Goal: Information Seeking & Learning: Check status

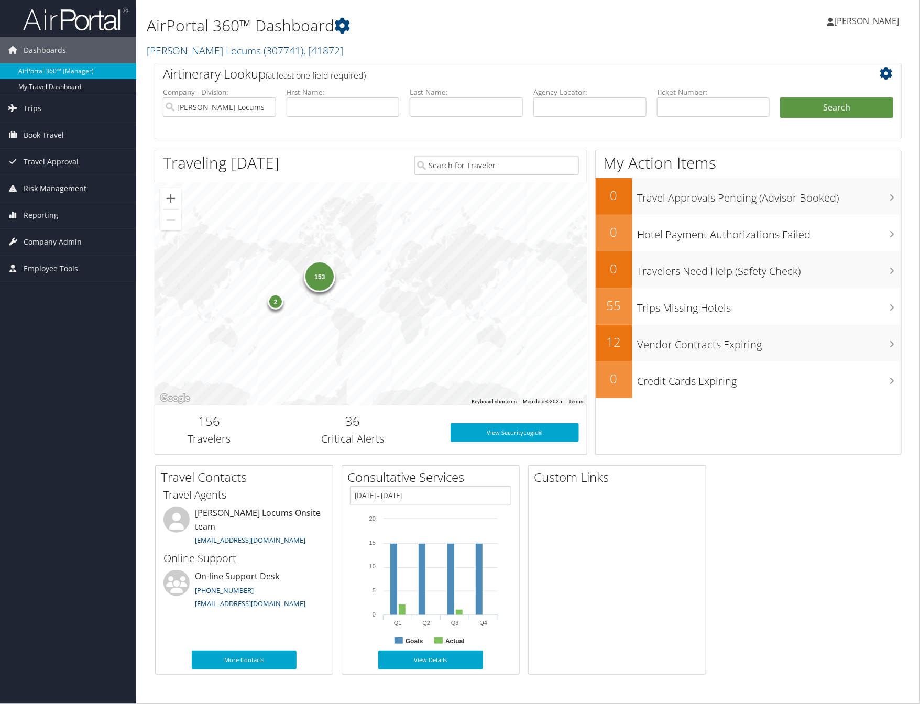
click at [424, 255] on div "153 2" at bounding box center [371, 294] width 432 height 223
click at [436, 107] on input "text" at bounding box center [466, 106] width 113 height 19
paste input "SCHNELLER"
click at [417, 109] on input "SCHNELLER" at bounding box center [466, 106] width 113 height 19
type input "SCHNELLER"
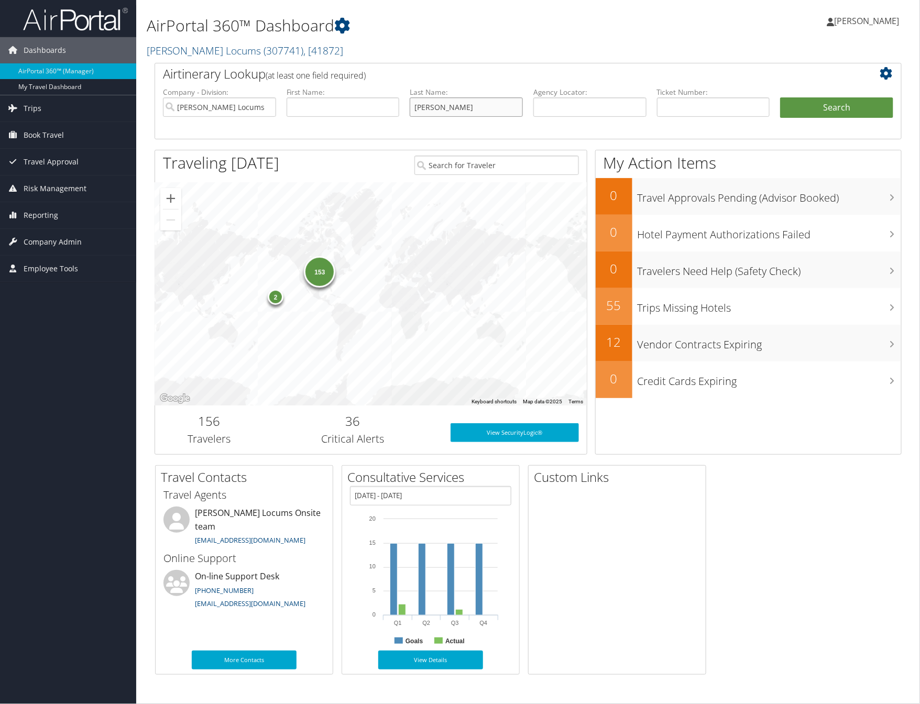
click at [780, 97] on button "Search" at bounding box center [836, 107] width 113 height 21
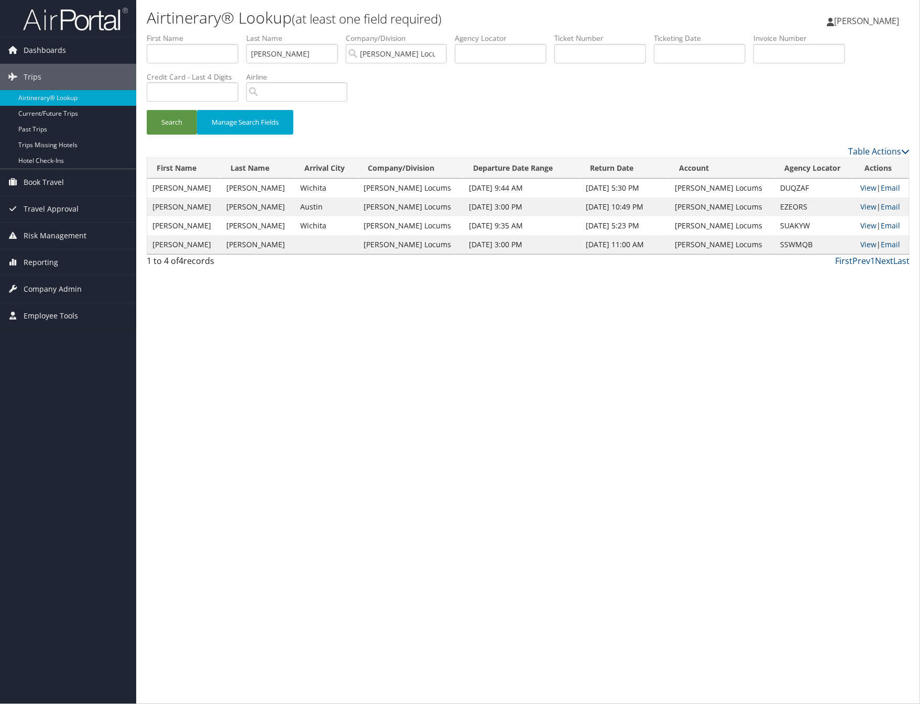
click at [502, 426] on div "Airtinerary® Lookup (at least one field required) Cheryka Saintine Cheryka Sain…" at bounding box center [528, 352] width 784 height 704
click at [860, 226] on link "View" at bounding box center [868, 225] width 16 height 10
click at [306, 52] on input "SCHNELLER" at bounding box center [292, 53] width 92 height 19
drag, startPoint x: 306, startPoint y: 52, endPoint x: 192, endPoint y: 46, distance: 114.9
click at [192, 33] on ul "First Name Last Name SCHNELLER Departure City Arrival City Company/Division Hay…" at bounding box center [528, 33] width 763 height 0
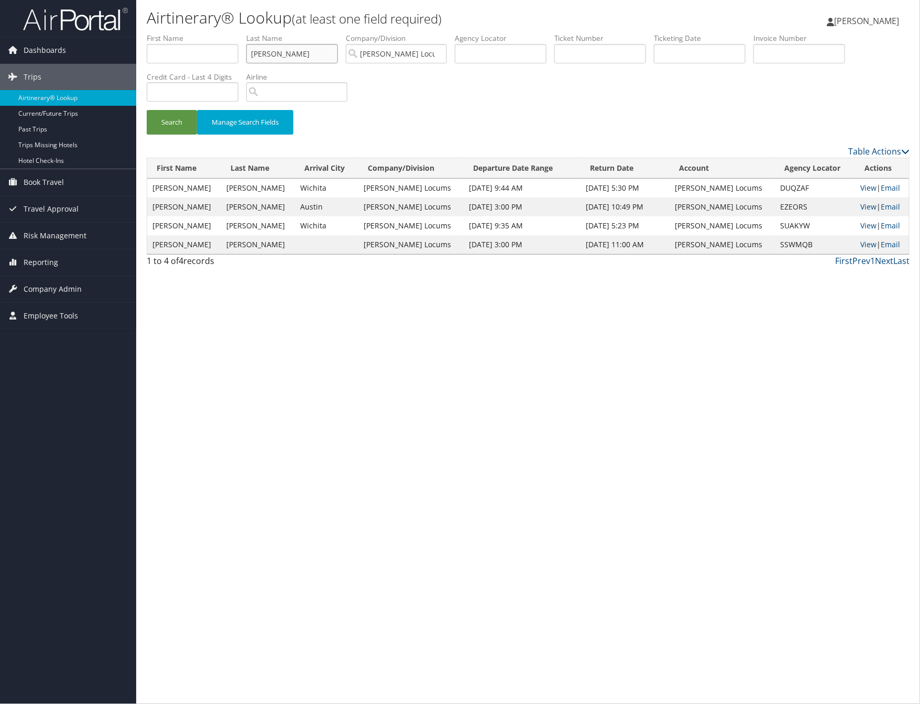
paste input "HOFF"
click at [272, 57] on input "HOFFLER" at bounding box center [292, 53] width 92 height 19
click at [189, 127] on button "Search" at bounding box center [172, 122] width 50 height 25
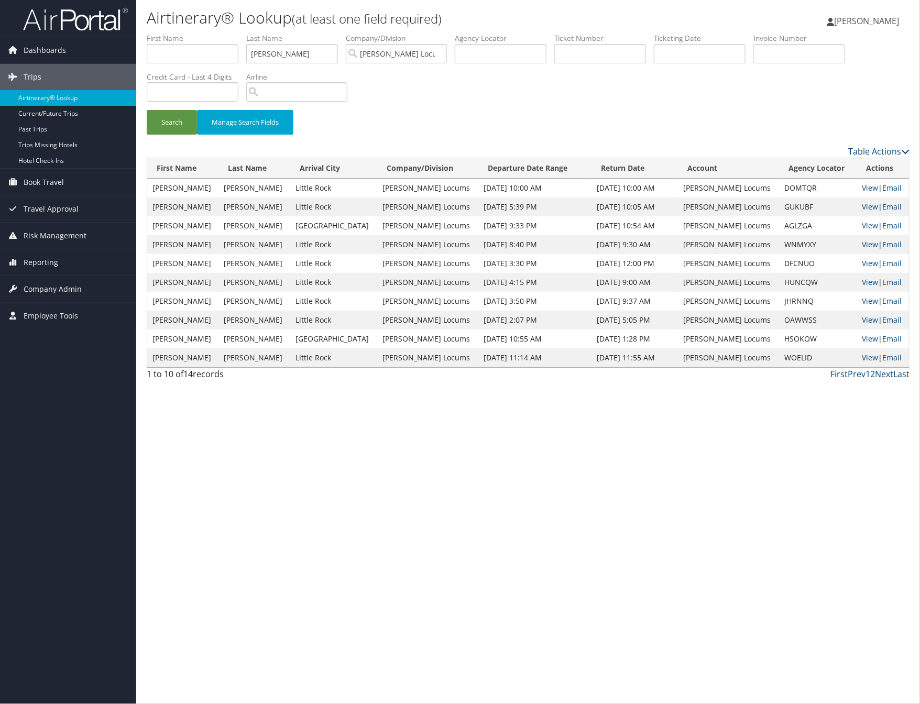
click at [512, 473] on div "Airtinerary® Lookup (at least one field required) Cheryka Saintine Cheryka Sain…" at bounding box center [528, 352] width 784 height 704
click at [862, 203] on link "View" at bounding box center [870, 207] width 16 height 10
click at [299, 59] on input "HOFFLER" at bounding box center [292, 53] width 92 height 19
drag, startPoint x: 299, startPoint y: 59, endPoint x: 239, endPoint y: 54, distance: 60.4
click at [239, 33] on ul "First Name Last Name HOFFLER Departure City Arrival City Company/Division Hayes…" at bounding box center [528, 33] width 763 height 0
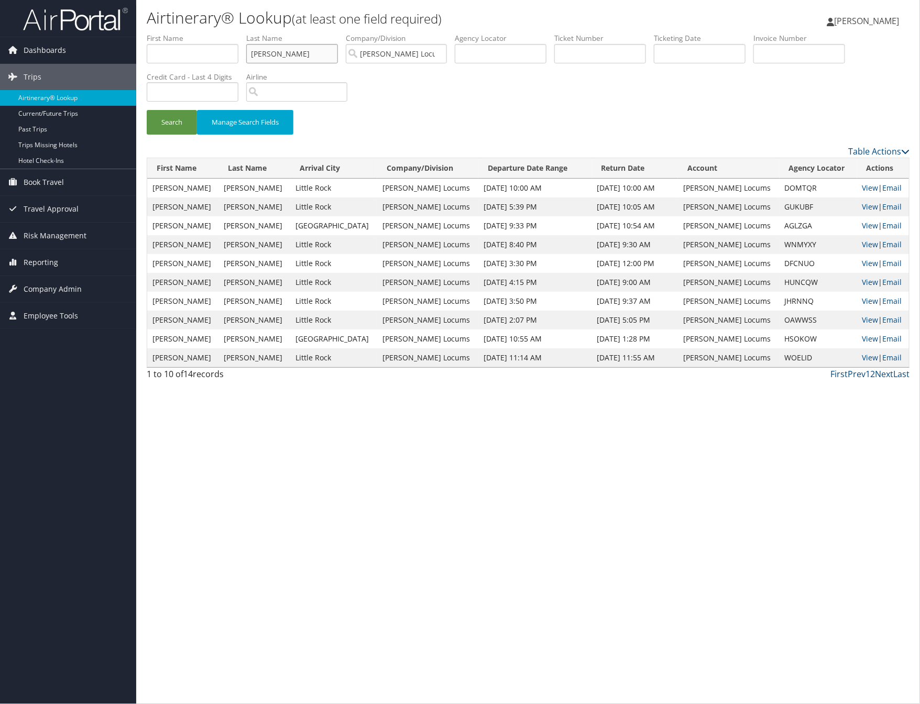
paste input "PUFFINBARG"
click at [257, 55] on input "PUFFINBARGER" at bounding box center [292, 53] width 92 height 19
click at [172, 118] on button "Search" at bounding box center [172, 122] width 50 height 25
click at [635, 587] on div "Airtinerary® Lookup (at least one field required) Cheryka Saintine Cheryka Sain…" at bounding box center [528, 352] width 784 height 704
click at [862, 186] on link "View" at bounding box center [870, 188] width 16 height 10
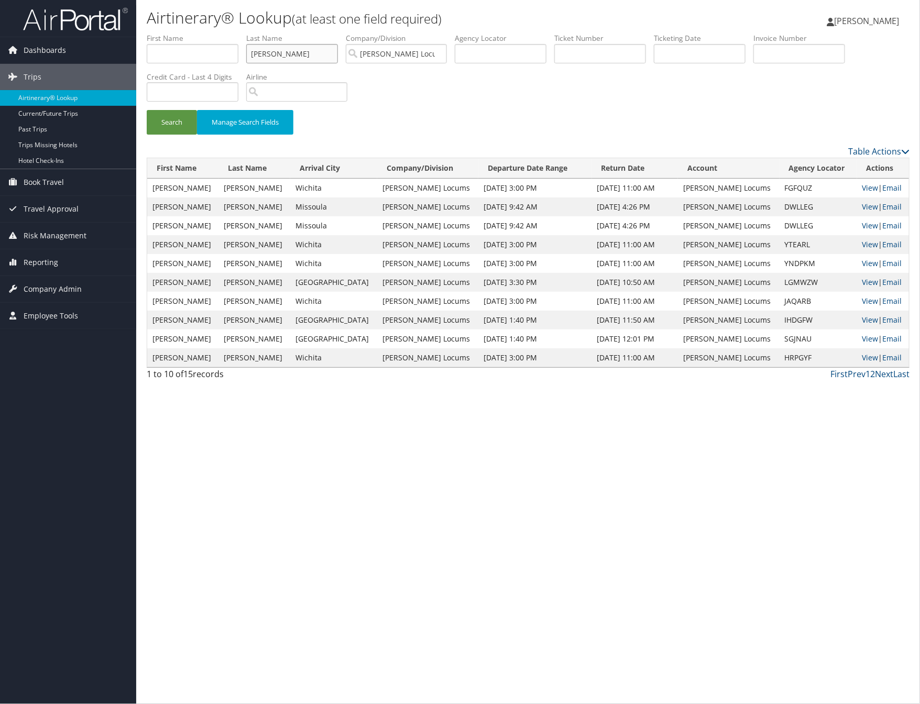
click at [323, 57] on input "PUFFINBARGER" at bounding box center [292, 53] width 92 height 19
paste input "WULKAN"
click at [257, 57] on input "WULKAN" at bounding box center [292, 53] width 92 height 19
click at [181, 125] on button "Search" at bounding box center [172, 122] width 50 height 25
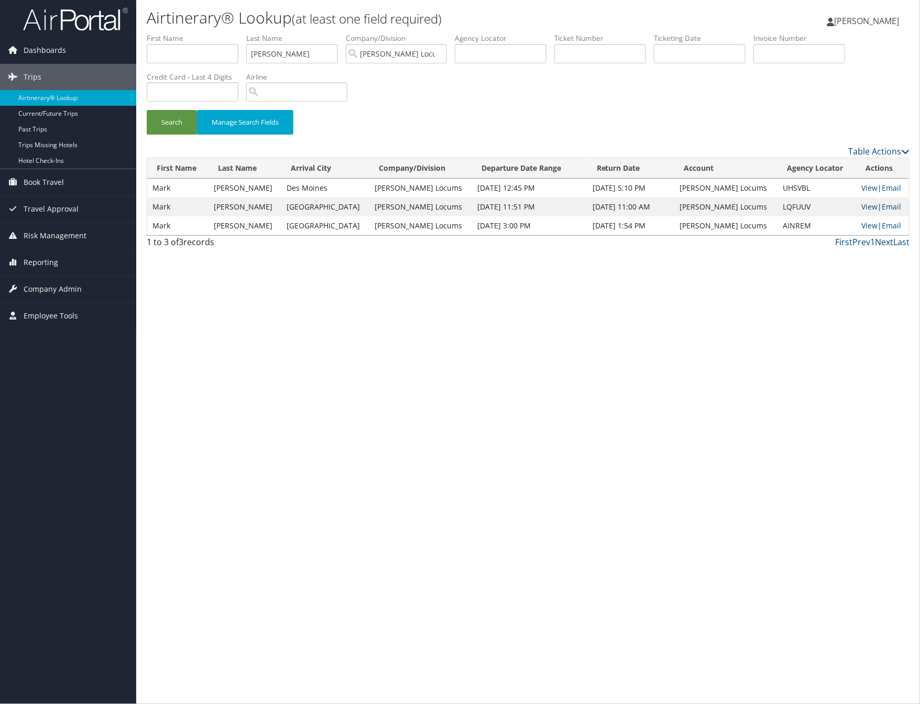
click at [365, 357] on div "Airtinerary® Lookup (at least one field required) Cheryka Saintine Cheryka Sain…" at bounding box center [528, 352] width 784 height 704
click at [517, 363] on div "Airtinerary® Lookup (at least one field required) Cheryka Saintine Cheryka Sain…" at bounding box center [528, 352] width 784 height 704
click at [861, 189] on link "View" at bounding box center [869, 188] width 16 height 10
click at [295, 54] on input "WULKAN" at bounding box center [292, 53] width 92 height 19
drag, startPoint x: 295, startPoint y: 54, endPoint x: 239, endPoint y: 59, distance: 56.8
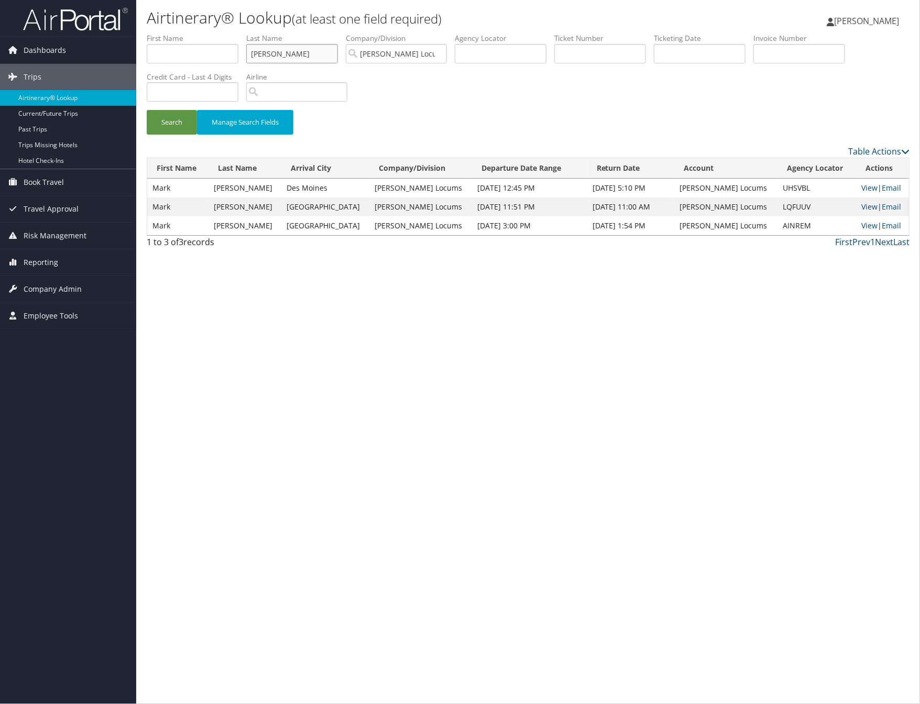
click at [239, 33] on ul "First Name Last Name WULKAN Departure City Arrival City Company/Division Hayes …" at bounding box center [528, 33] width 763 height 0
paste input "SHAPIRO"
click at [272, 55] on input "SHAPIRO" at bounding box center [292, 53] width 92 height 19
type input "SHAPIRO"
click at [170, 116] on button "Search" at bounding box center [172, 122] width 50 height 25
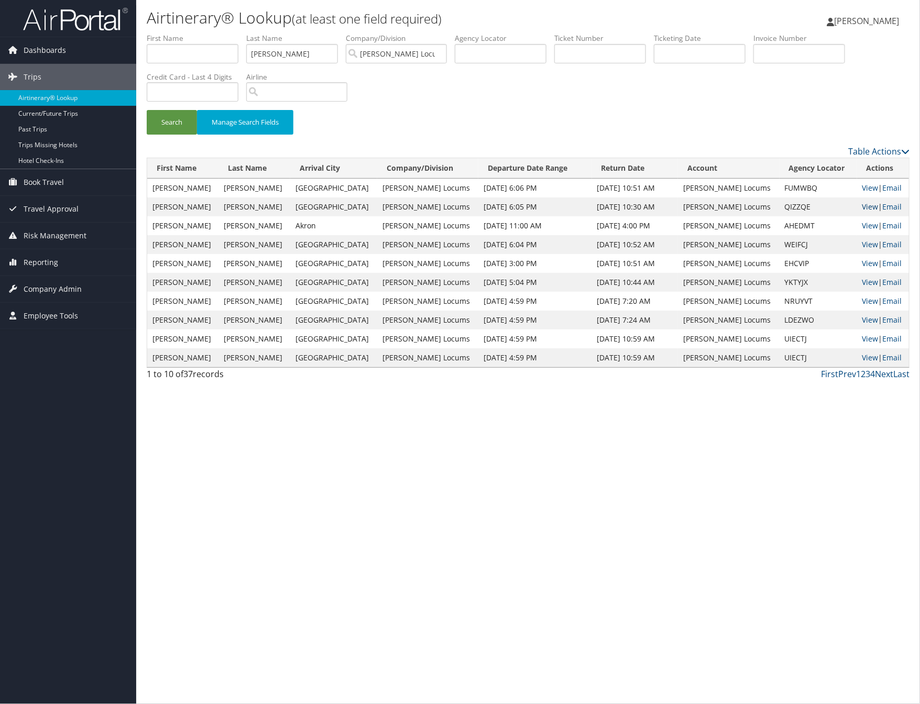
click at [862, 205] on link "View" at bounding box center [870, 207] width 16 height 10
click at [293, 52] on input "SHAPIRO" at bounding box center [292, 53] width 92 height 19
drag, startPoint x: 293, startPoint y: 52, endPoint x: 250, endPoint y: 54, distance: 43.0
click at [250, 54] on input "SHAPIRO" at bounding box center [292, 53] width 92 height 19
paste input "PASRIJA"
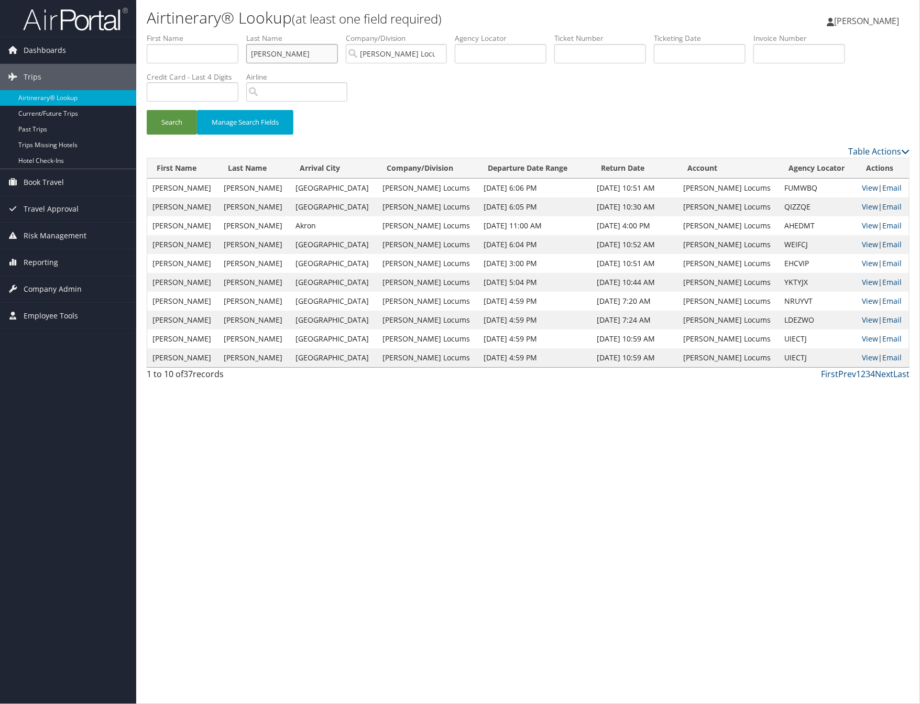
click at [274, 54] on input "PASRIJA" at bounding box center [292, 53] width 92 height 19
click at [181, 118] on button "Search" at bounding box center [172, 122] width 50 height 25
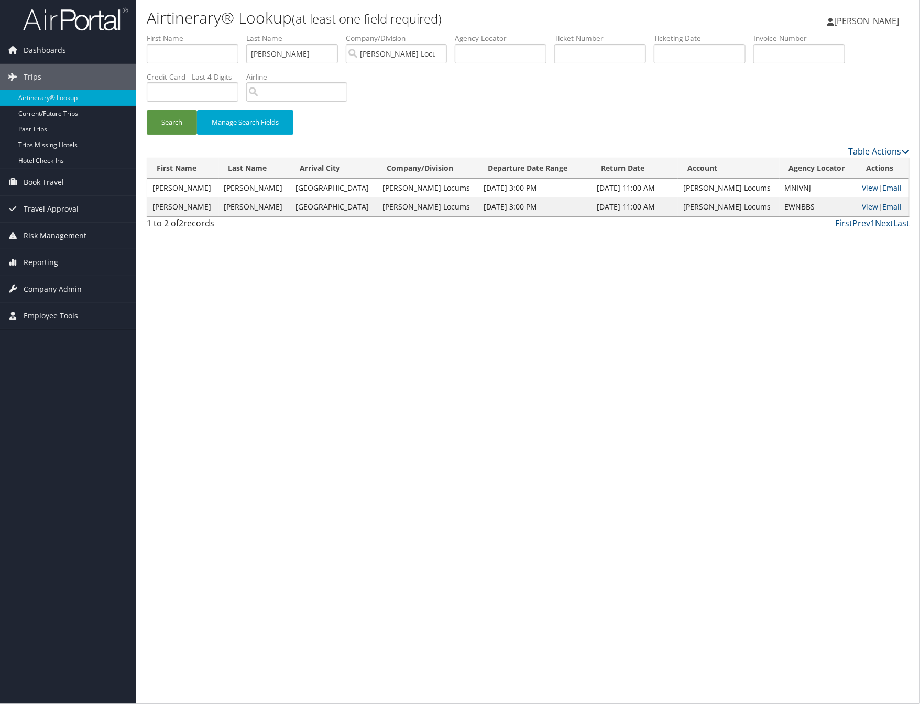
click at [521, 302] on div "Airtinerary® Lookup (at least one field required) Cheryka Saintine Cheryka Sain…" at bounding box center [528, 352] width 784 height 704
click at [865, 184] on link "View" at bounding box center [870, 188] width 16 height 10
click at [292, 52] on input "PASRIJA" at bounding box center [292, 53] width 92 height 19
drag, startPoint x: 292, startPoint y: 52, endPoint x: 209, endPoint y: 52, distance: 82.8
click at [209, 33] on ul "First Name Last Name PASRIJA Departure City Arrival City Company/Division Hayes…" at bounding box center [528, 33] width 763 height 0
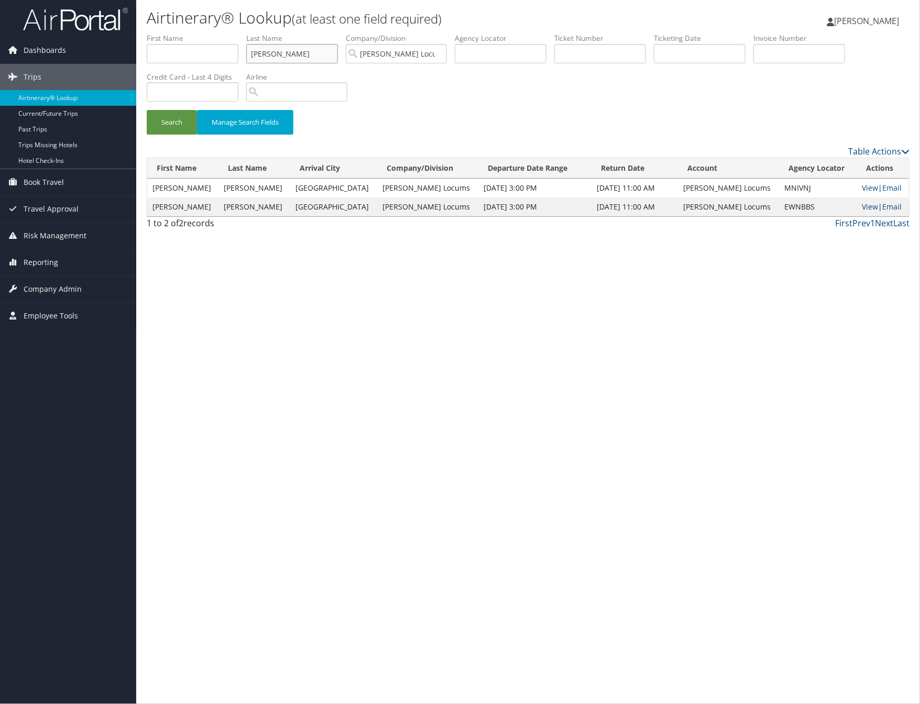
paste input "RUSAKOW"
click at [274, 54] on input "RUSAKOW" at bounding box center [292, 53] width 92 height 19
click at [147, 110] on button "Search" at bounding box center [172, 122] width 50 height 25
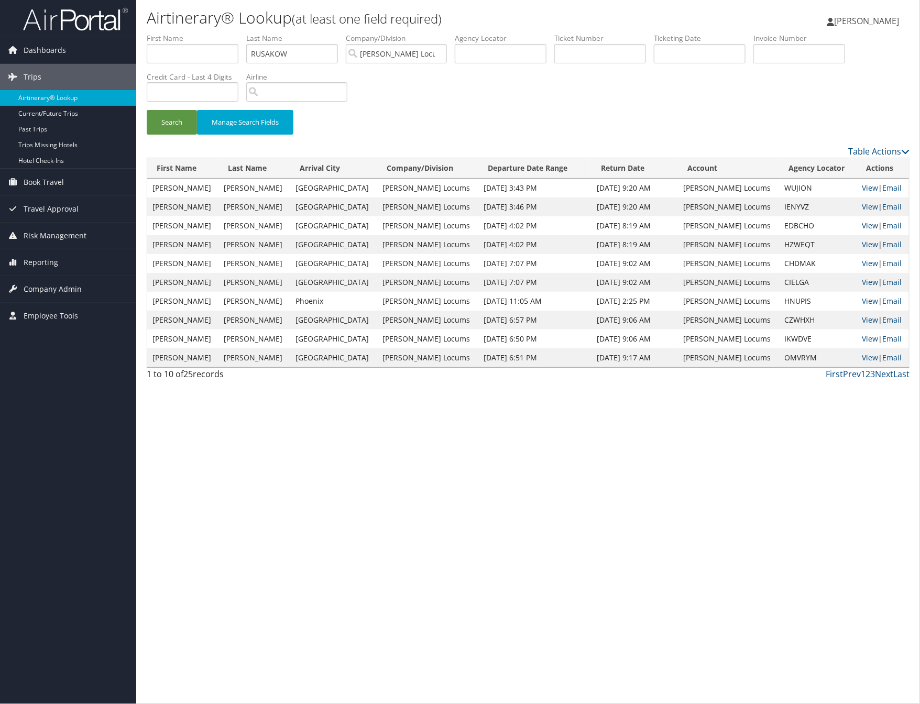
click at [862, 222] on link "View" at bounding box center [870, 225] width 16 height 10
click at [302, 52] on input "RUSAKOW" at bounding box center [292, 53] width 92 height 19
drag, startPoint x: 302, startPoint y: 52, endPoint x: 222, endPoint y: 54, distance: 79.6
click at [222, 33] on ul "First Name Last Name RUSAKOW Departure City Arrival City Company/Division Hayes…" at bounding box center [528, 33] width 763 height 0
paste input "SURESH"
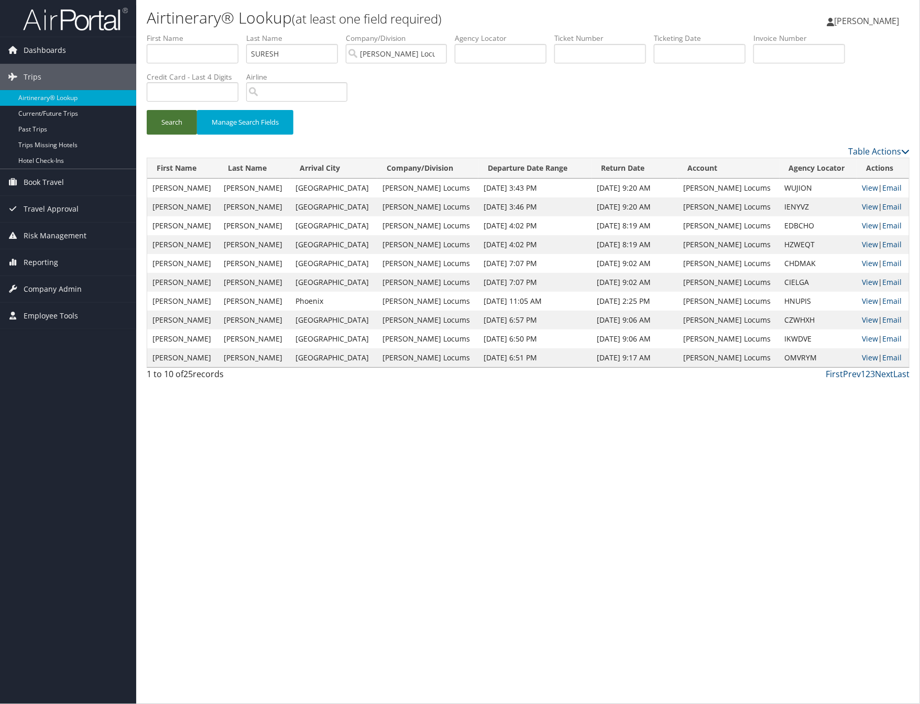
click at [172, 127] on button "Search" at bounding box center [172, 122] width 50 height 25
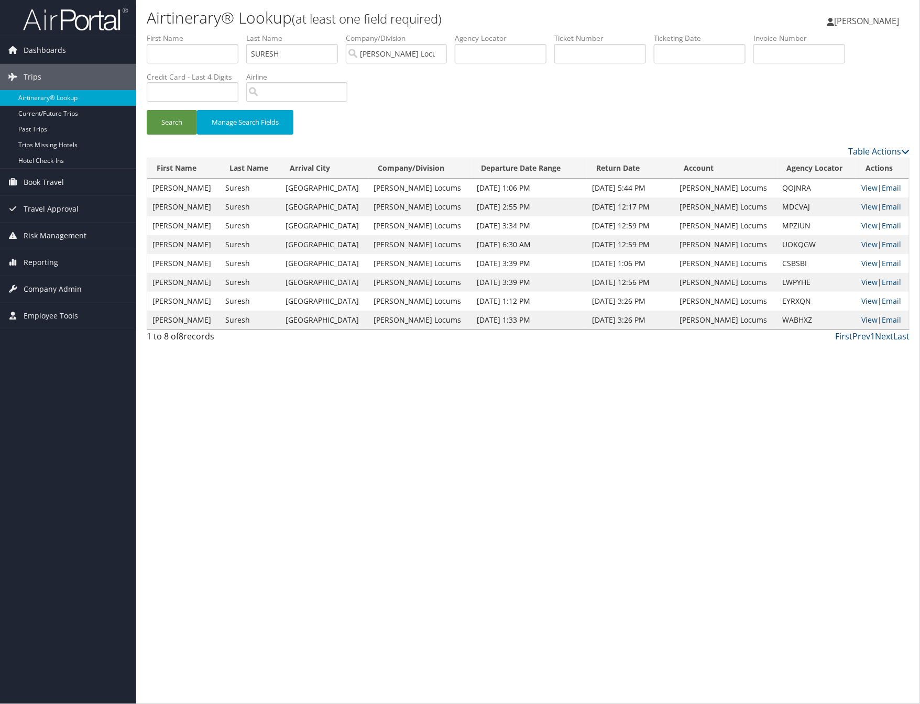
click at [587, 405] on div "Airtinerary® Lookup (at least one field required) Cheryka Saintine Cheryka Sain…" at bounding box center [528, 352] width 784 height 704
click at [861, 205] on link "View" at bounding box center [869, 207] width 16 height 10
drag, startPoint x: 286, startPoint y: 61, endPoint x: 292, endPoint y: 59, distance: 6.8
click at [291, 59] on input "SURESH" at bounding box center [292, 53] width 92 height 19
drag, startPoint x: 292, startPoint y: 59, endPoint x: 227, endPoint y: 41, distance: 67.8
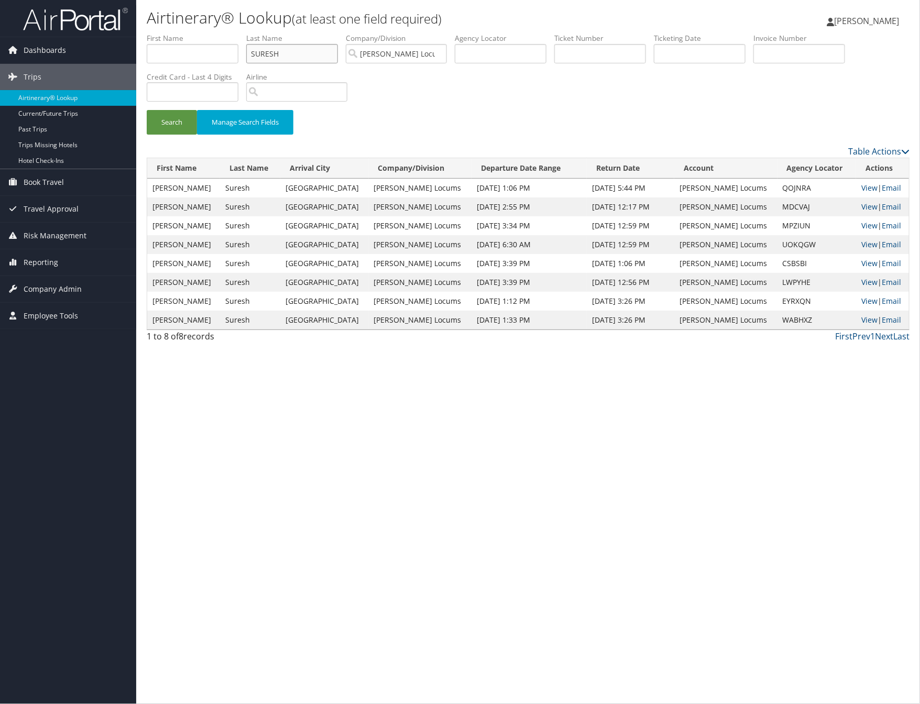
click at [227, 33] on ul "First Name Last Name SURESH Departure City Arrival City Company/Division Hayes …" at bounding box center [528, 33] width 763 height 0
paste input "AGEEL"
click at [271, 52] on input "AGEEL" at bounding box center [292, 53] width 92 height 19
click at [170, 120] on button "Search" at bounding box center [172, 122] width 50 height 25
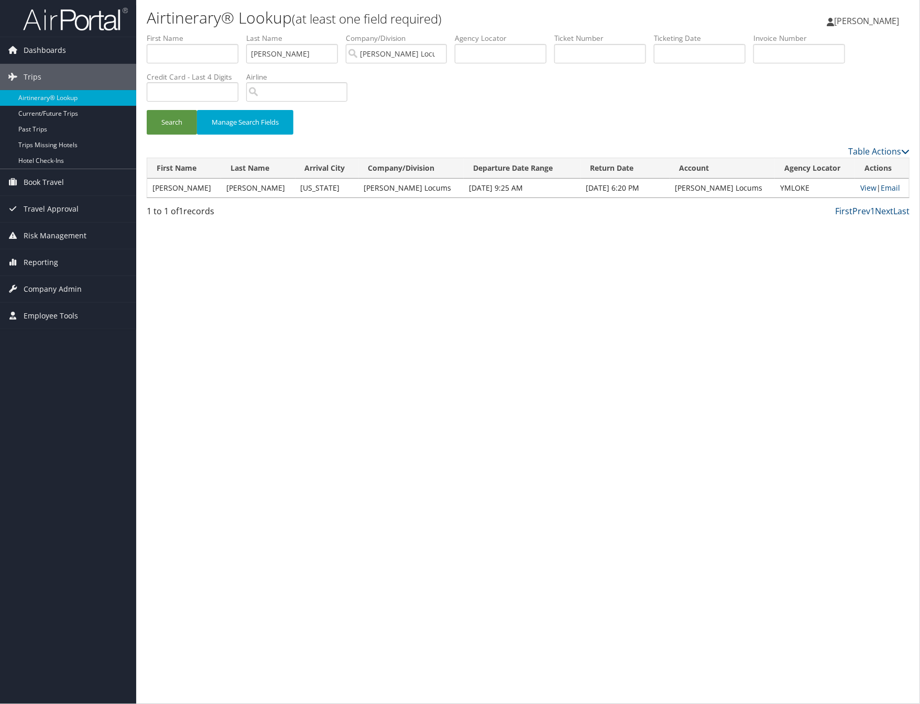
click at [660, 271] on div "Airtinerary® Lookup (at least one field required) Cheryka Saintine Cheryka Sain…" at bounding box center [528, 352] width 784 height 704
click at [860, 186] on link "View" at bounding box center [868, 188] width 16 height 10
click at [302, 54] on input "AGEEL" at bounding box center [292, 53] width 92 height 19
drag, startPoint x: 302, startPoint y: 54, endPoint x: 226, endPoint y: 54, distance: 75.9
click at [226, 33] on ul "First Name Last Name AGEEL Departure City Arrival City Company/Division Hayes L…" at bounding box center [528, 33] width 763 height 0
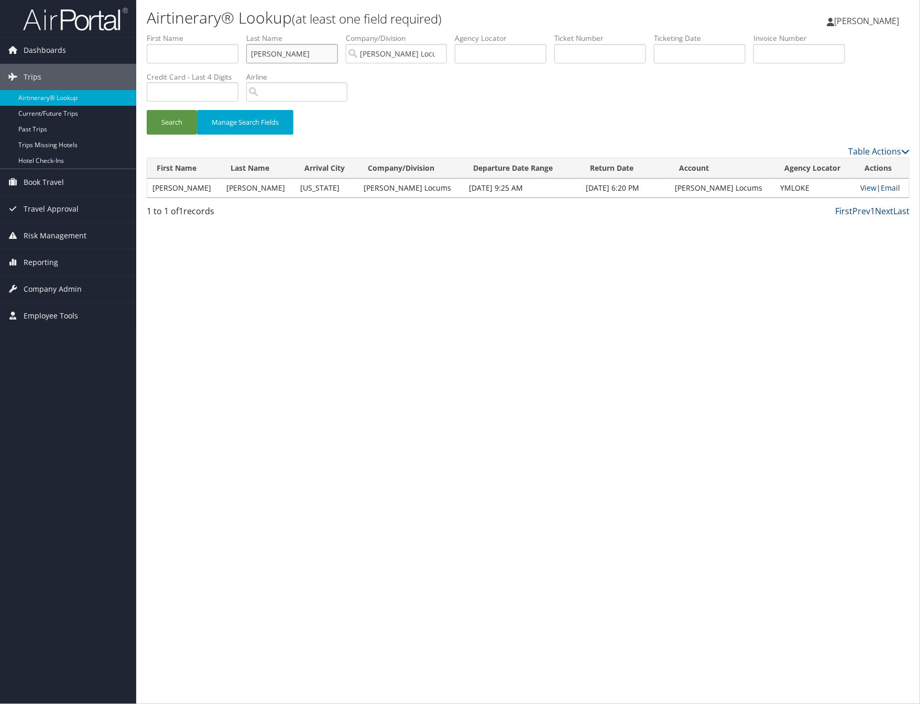
paste input "SIDDIQUE"
click at [273, 57] on input "SIDDIQUE" at bounding box center [292, 53] width 92 height 19
click at [181, 123] on button "Search" at bounding box center [172, 122] width 50 height 25
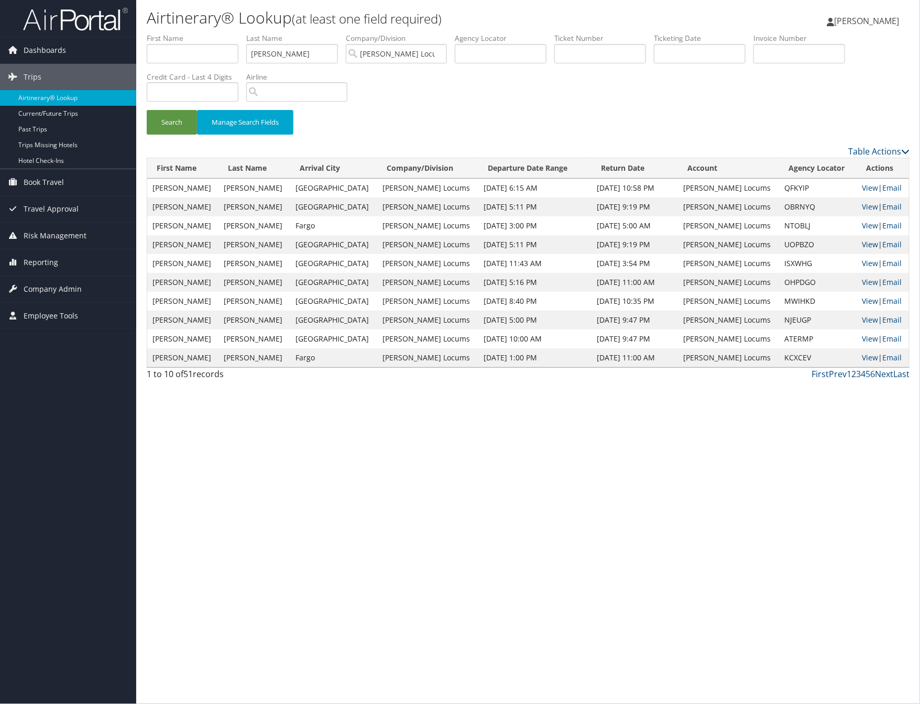
click at [862, 242] on link "View" at bounding box center [870, 244] width 16 height 10
click at [862, 245] on link "View" at bounding box center [870, 244] width 16 height 10
click at [863, 264] on link "View" at bounding box center [870, 263] width 16 height 10
click at [862, 207] on link "View" at bounding box center [870, 207] width 16 height 10
click at [862, 186] on link "View" at bounding box center [870, 188] width 16 height 10
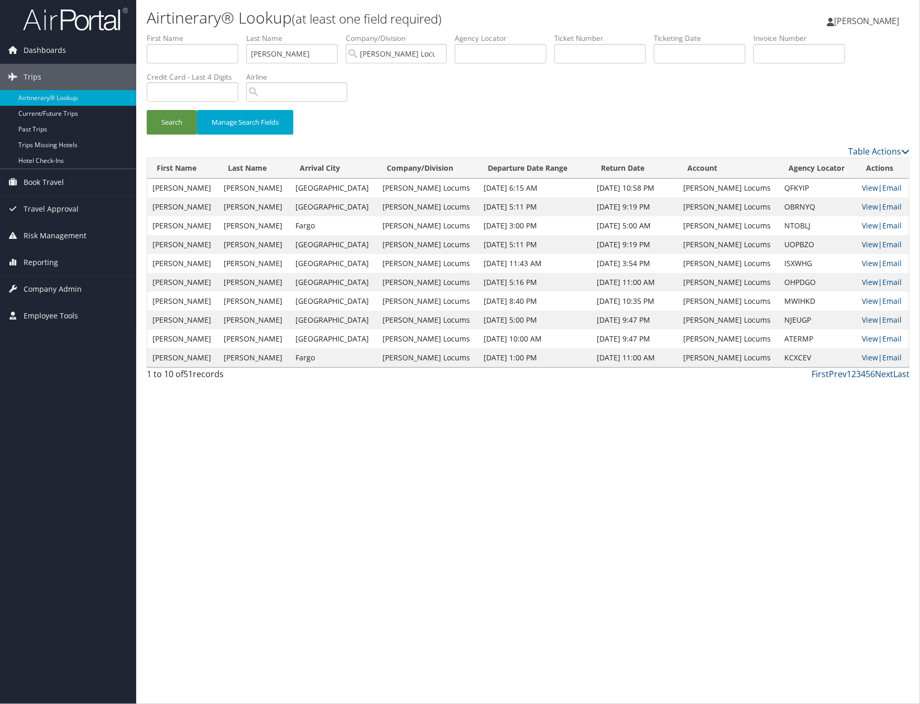
drag, startPoint x: 609, startPoint y: 439, endPoint x: 611, endPoint y: 389, distance: 50.3
click at [611, 389] on div "Airtinerary® Lookup (at least one field required) Cheryka Saintine Cheryka Sain…" at bounding box center [528, 352] width 784 height 704
drag, startPoint x: 297, startPoint y: 54, endPoint x: 217, endPoint y: 54, distance: 80.1
click at [217, 33] on ul "First Name Last Name SIDDIQUE Departure City Arrival City Company/Division Haye…" at bounding box center [528, 33] width 763 height 0
paste input "THATCH"
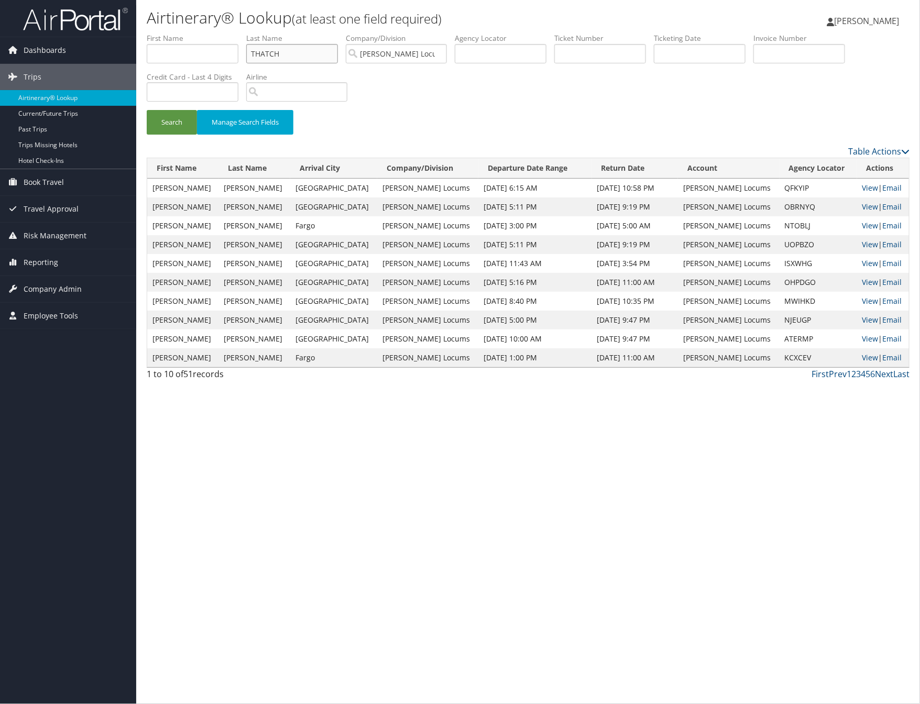
click at [255, 47] on input "THATCH" at bounding box center [292, 53] width 92 height 19
click at [147, 110] on button "Search" at bounding box center [172, 122] width 50 height 25
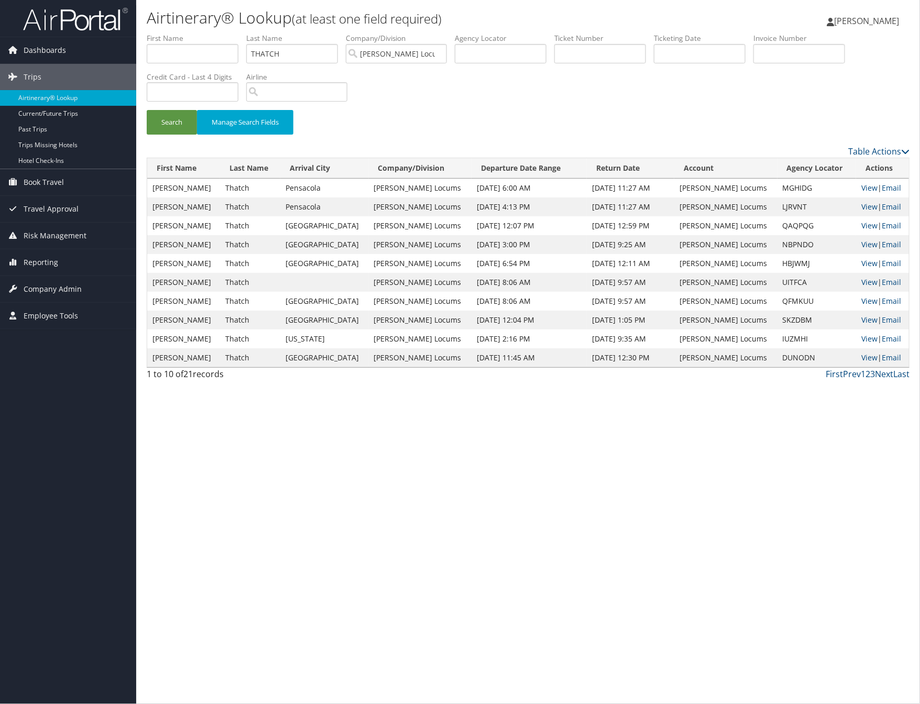
click at [657, 543] on div "Airtinerary® Lookup (at least one field required) Cheryka Saintine Cheryka Sain…" at bounding box center [528, 352] width 784 height 704
click at [861, 186] on link "View" at bounding box center [869, 188] width 16 height 10
click at [304, 54] on input "THATCH" at bounding box center [292, 53] width 92 height 19
drag, startPoint x: 304, startPoint y: 54, endPoint x: 226, endPoint y: 52, distance: 77.5
click at [226, 33] on ul "First Name Last Name THATCH Departure City Arrival City Company/Division Hayes …" at bounding box center [528, 33] width 763 height 0
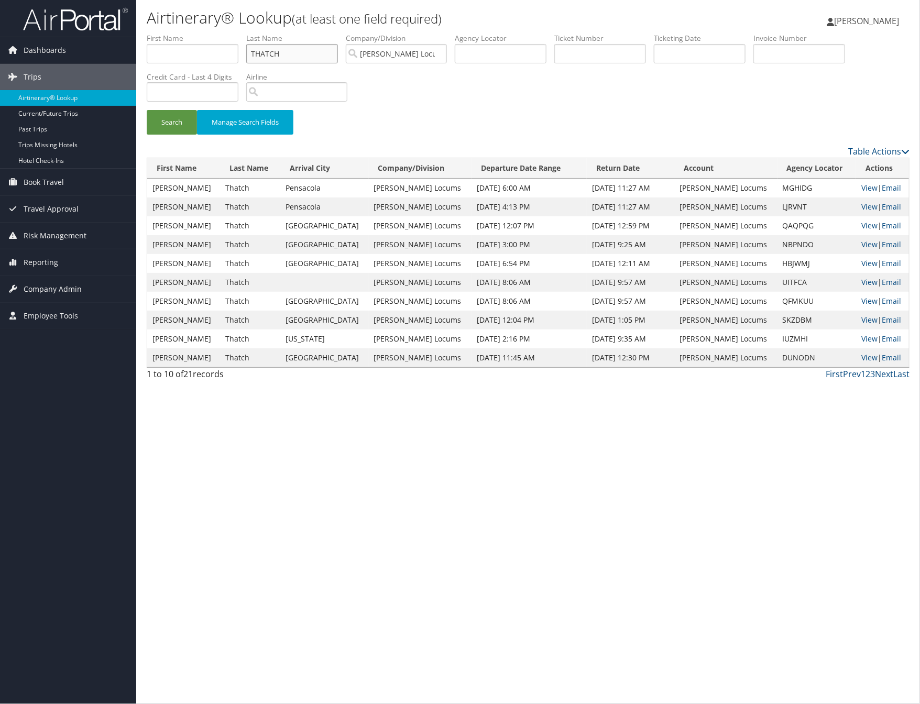
paste input "REI"
drag, startPoint x: 272, startPoint y: 57, endPoint x: 277, endPoint y: 129, distance: 73.0
click at [273, 57] on input "REICH" at bounding box center [292, 53] width 92 height 19
click at [147, 110] on button "Search" at bounding box center [172, 122] width 50 height 25
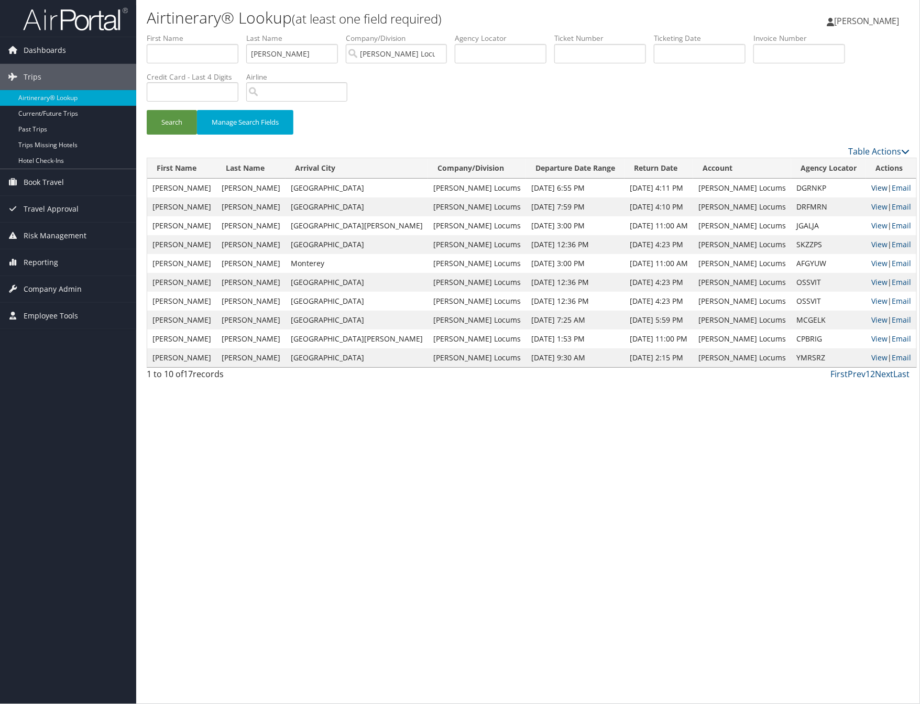
click at [871, 189] on link "View" at bounding box center [879, 188] width 16 height 10
click at [295, 57] on input "REICH" at bounding box center [292, 53] width 92 height 19
drag, startPoint x: 295, startPoint y: 57, endPoint x: 231, endPoint y: 57, distance: 64.4
click at [231, 33] on ul "First Name Last Name REICH Departure City Arrival City Company/Division Hayes L…" at bounding box center [528, 33] width 763 height 0
paste input "SIDDIQUE"
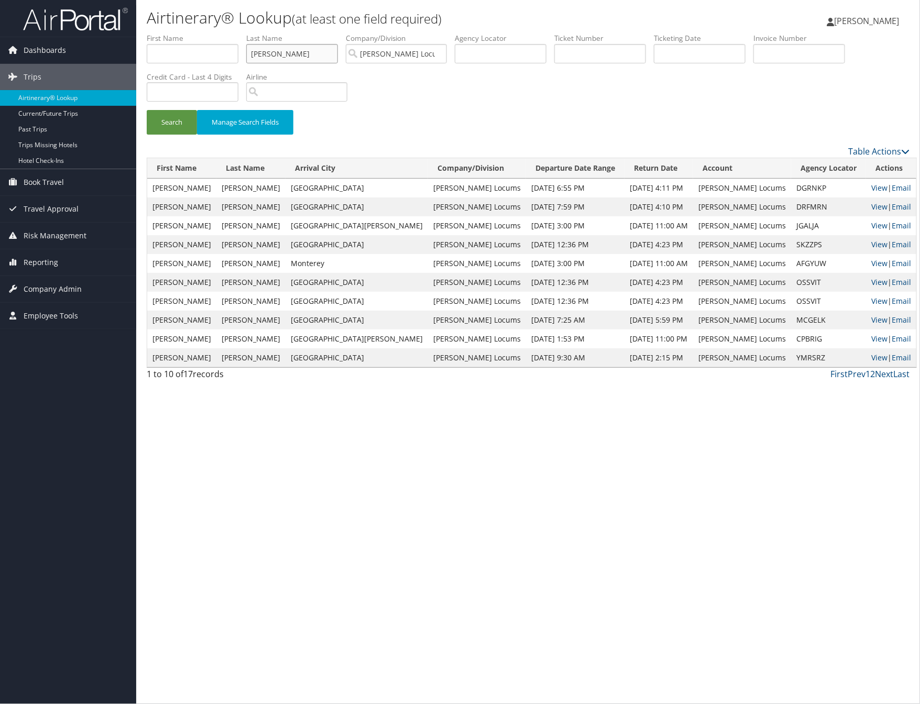
click at [255, 50] on input "SIDDIQUE" at bounding box center [292, 53] width 92 height 19
type input "SIDDIQUE"
click at [179, 118] on button "Search" at bounding box center [172, 122] width 50 height 25
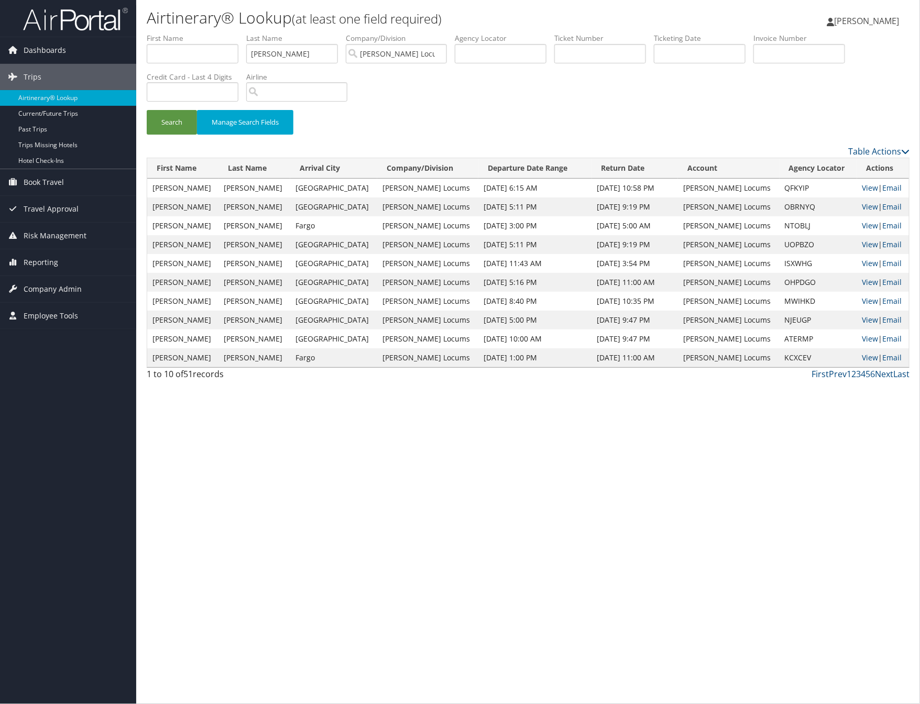
click at [550, 457] on div "Airtinerary® Lookup (at least one field required) Cheryka Saintine Cheryka Sain…" at bounding box center [528, 352] width 784 height 704
click at [862, 245] on link "View" at bounding box center [870, 244] width 16 height 10
click at [863, 280] on link "View" at bounding box center [870, 282] width 16 height 10
click at [862, 300] on link "View" at bounding box center [870, 301] width 16 height 10
click at [862, 224] on link "View" at bounding box center [870, 225] width 16 height 10
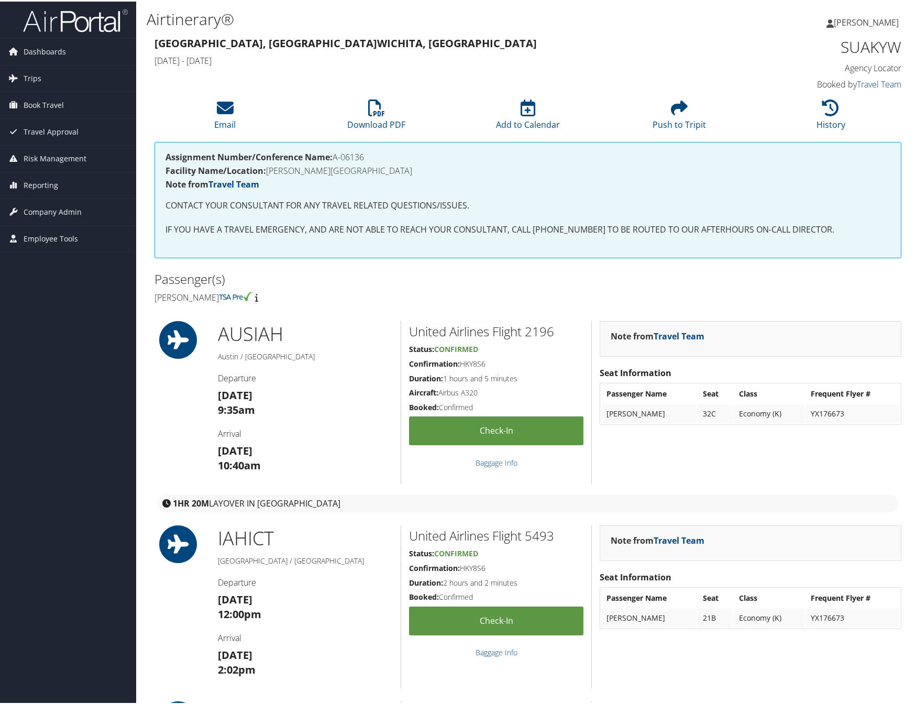
click at [566, 273] on div at bounding box center [718, 272] width 381 height 10
click at [460, 288] on div "Passenger(s) Christopher Mark Schneller" at bounding box center [337, 286] width 381 height 39
drag, startPoint x: 481, startPoint y: 292, endPoint x: 473, endPoint y: 486, distance: 193.4
click at [481, 292] on h4 "Christopher Mark Schneller" at bounding box center [338, 296] width 366 height 12
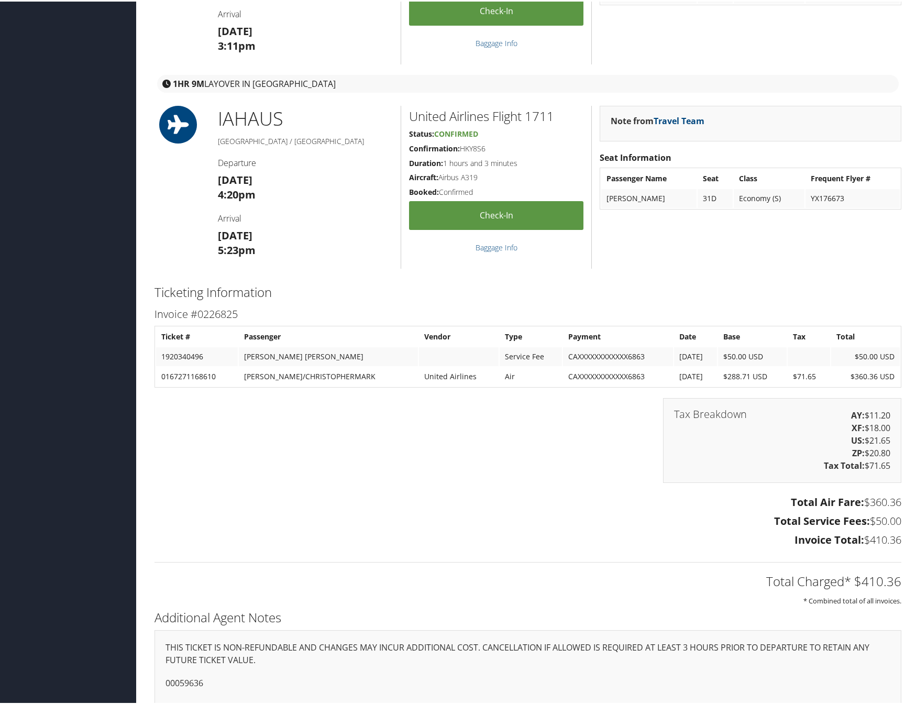
scroll to position [1422, 0]
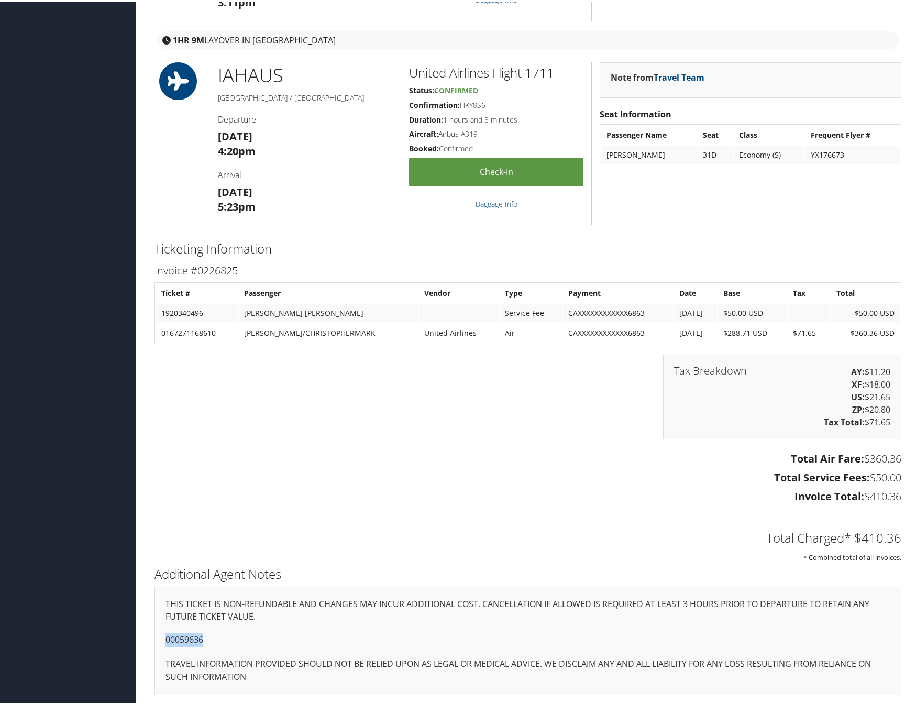
drag, startPoint x: 226, startPoint y: 641, endPoint x: 159, endPoint y: 641, distance: 67.6
click at [159, 641] on div "THIS TICKET IS NON-REFUNDABLE AND CHANGES MAY INCUR ADDITIONAL COST. CANCELLATI…" at bounding box center [528, 639] width 747 height 108
copy p "00059636"
drag, startPoint x: 514, startPoint y: 391, endPoint x: 519, endPoint y: 341, distance: 50.0
click at [519, 370] on div "Tax Breakdown AY: $11.20 XF: $18.00 US: $21.65 ZP: $20.80 Tax Total: $71.65" at bounding box center [528, 400] width 763 height 95
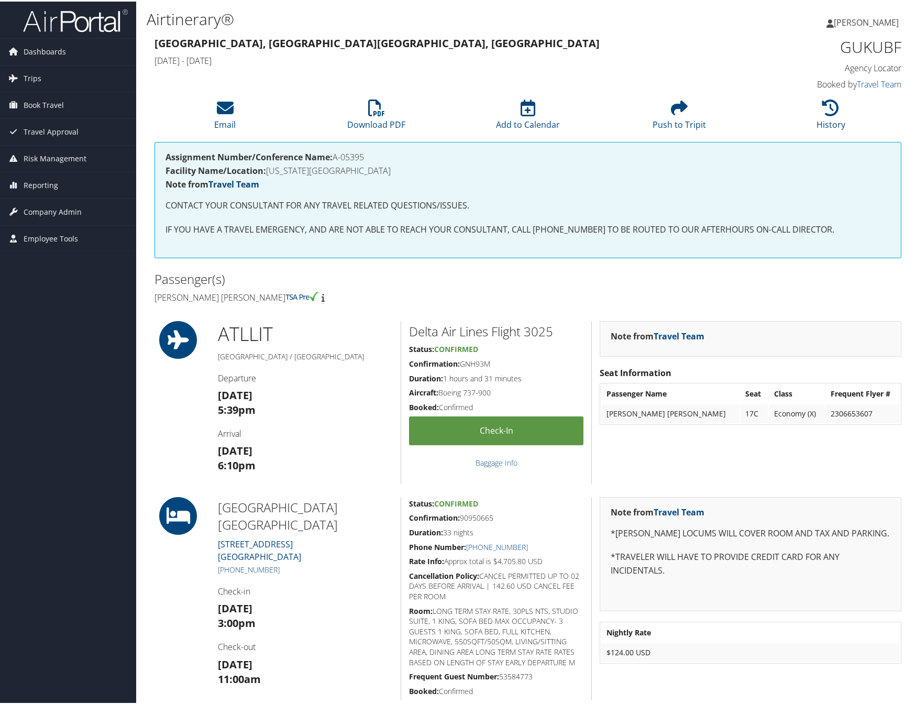
click at [539, 291] on div "Passenger(s) [PERSON_NAME] [PERSON_NAME]" at bounding box center [528, 286] width 763 height 39
click at [473, 302] on div "Passenger(s) [PERSON_NAME] [PERSON_NAME]" at bounding box center [337, 286] width 381 height 39
click at [564, 275] on div at bounding box center [718, 272] width 381 height 10
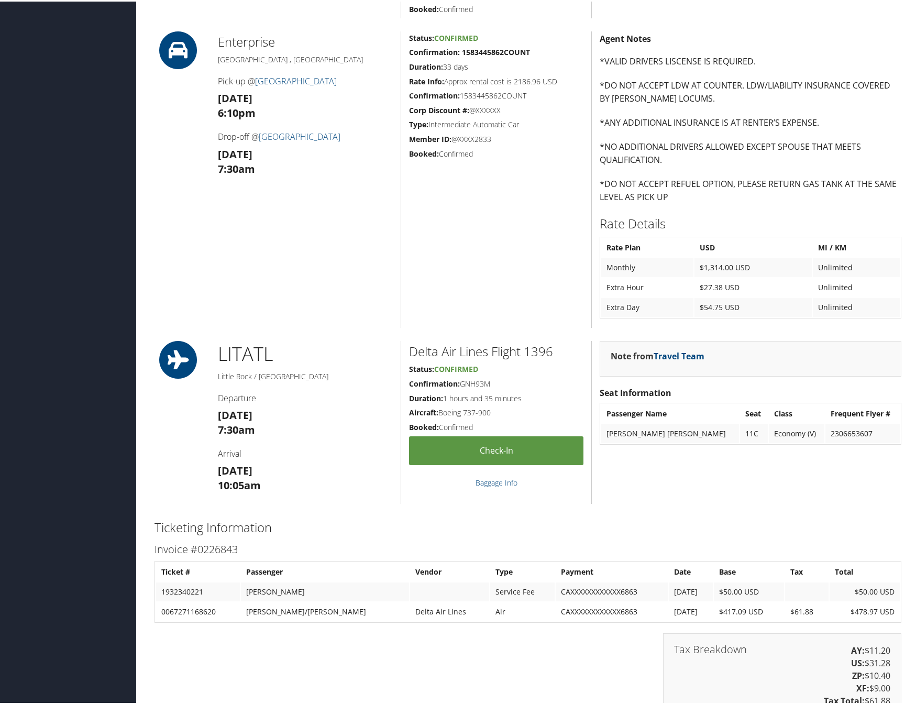
scroll to position [961, 0]
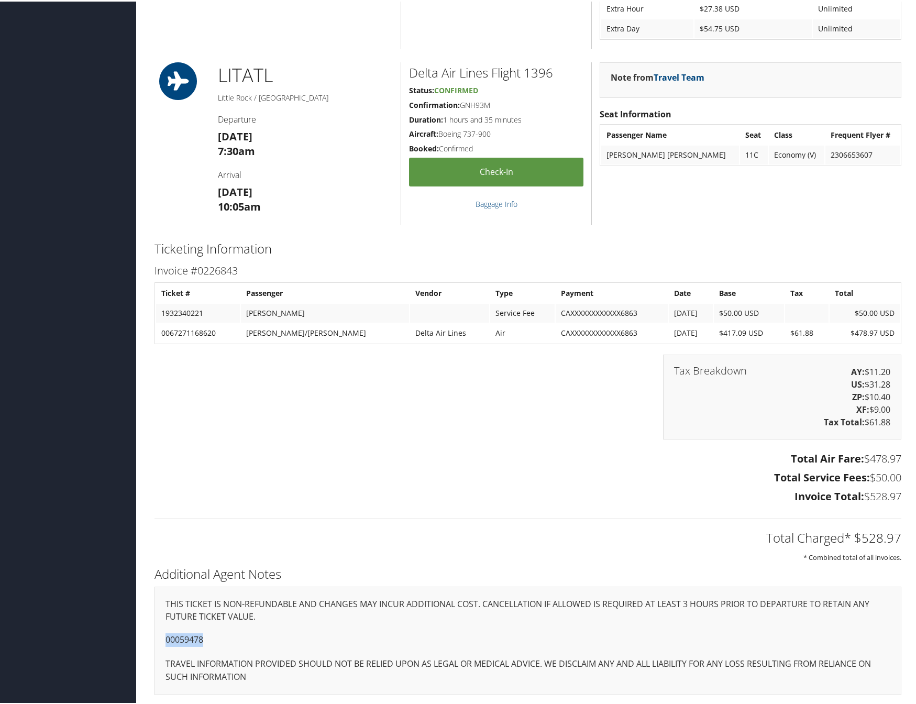
drag, startPoint x: 219, startPoint y: 634, endPoint x: 156, endPoint y: 641, distance: 63.8
click at [156, 641] on div "THIS TICKET IS NON-REFUNDABLE AND CHANGES MAY INCUR ADDITIONAL COST. CANCELLATI…" at bounding box center [528, 639] width 747 height 108
copy p "00059478"
drag, startPoint x: 489, startPoint y: 467, endPoint x: 490, endPoint y: 459, distance: 7.5
click at [490, 459] on div "Total Air Fare: $478.97 Total Service Fees: $50.00 Invoice Total: $528.97" at bounding box center [528, 477] width 763 height 58
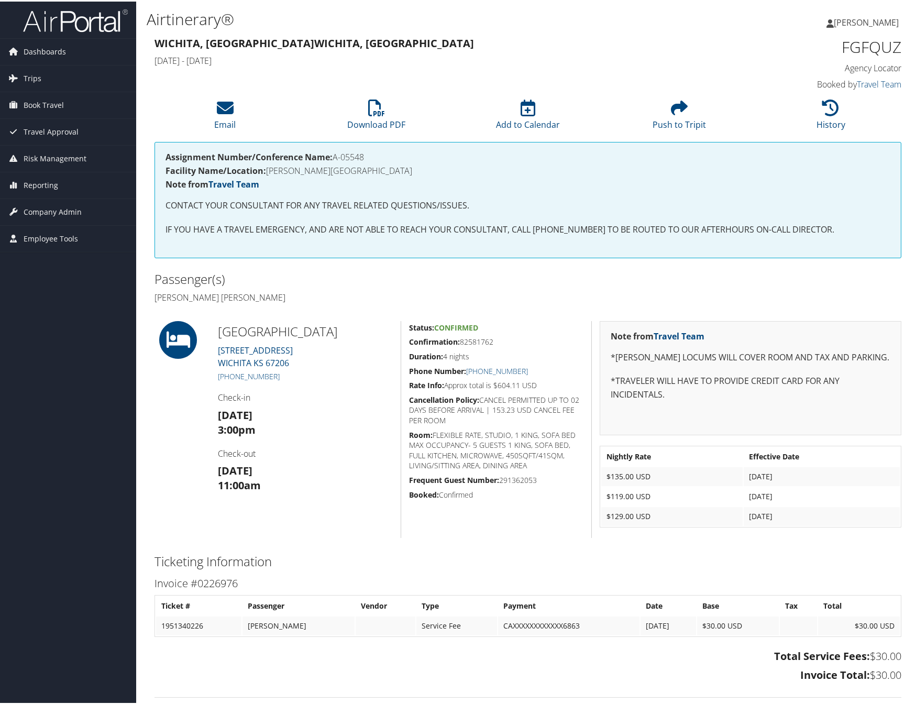
click at [443, 261] on div "Assignment Number/Conference Name: A-05548 Facility Name/Location: [PERSON_NAME…" at bounding box center [528, 203] width 763 height 126
click at [528, 238] on div "Assignment Number/Conference Name: A-05548 Facility Name/Location: [PERSON_NAME…" at bounding box center [528, 198] width 747 height 116
click at [470, 252] on div "Assignment Number/Conference Name: A-05548 Facility Name/Location: WESLEY MEDIC…" at bounding box center [528, 198] width 747 height 116
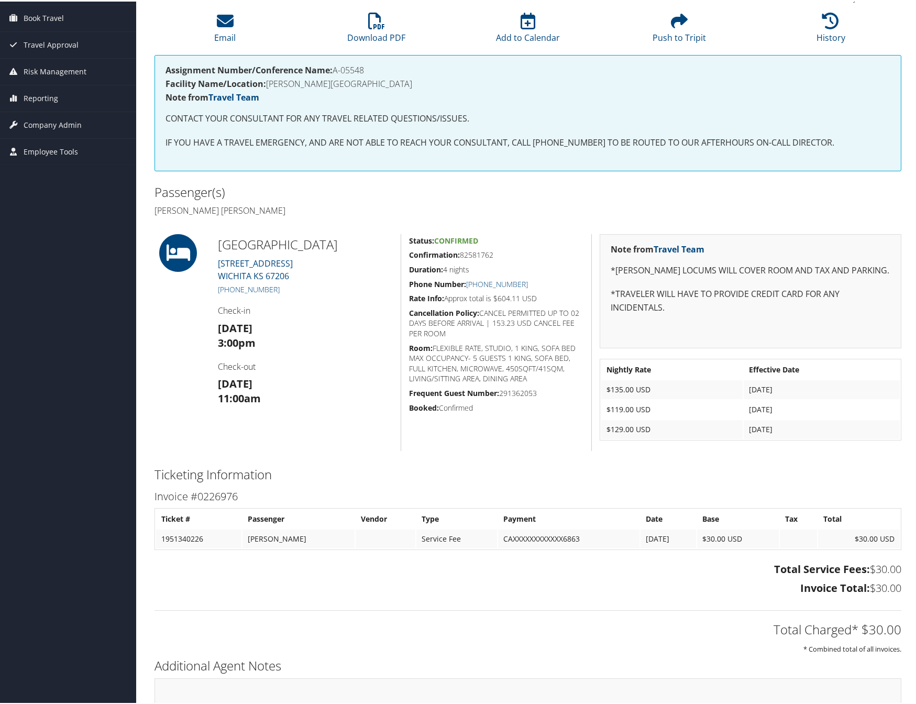
scroll to position [154, 0]
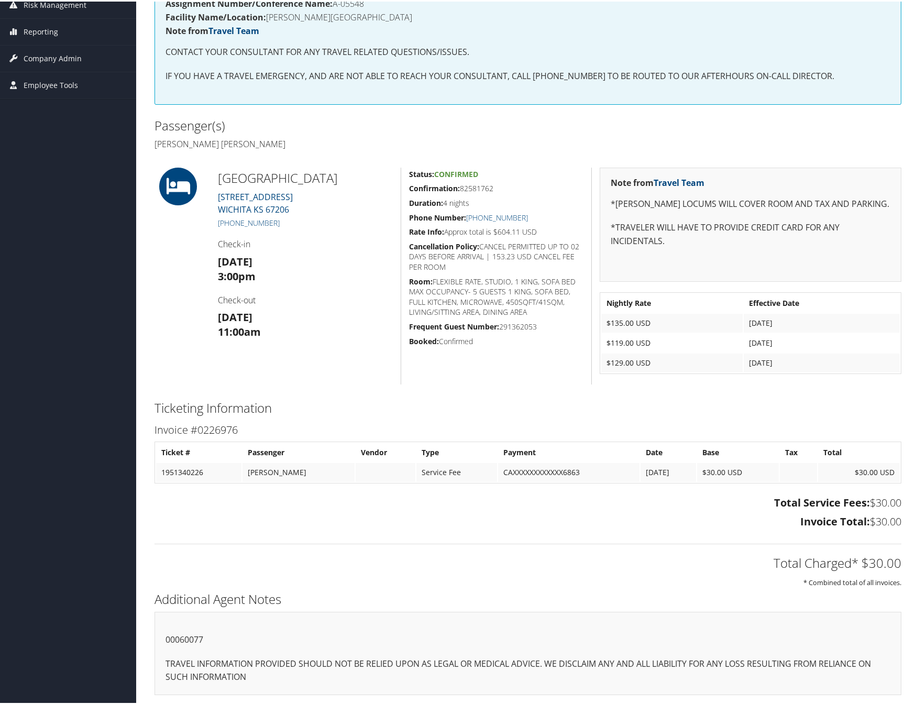
drag, startPoint x: 488, startPoint y: 346, endPoint x: 424, endPoint y: 0, distance: 351.9
click at [488, 335] on div "Status: Confirmed Confirmation: 82581762 Duration: 4 nights Phone Number: +1 (3…" at bounding box center [496, 274] width 191 height 217
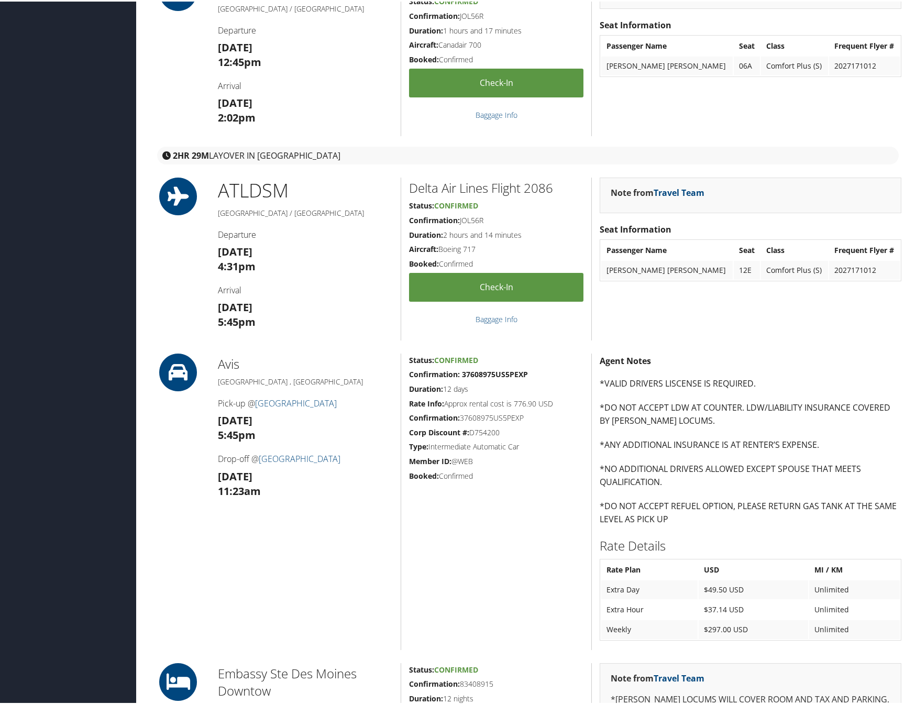
scroll to position [522, 0]
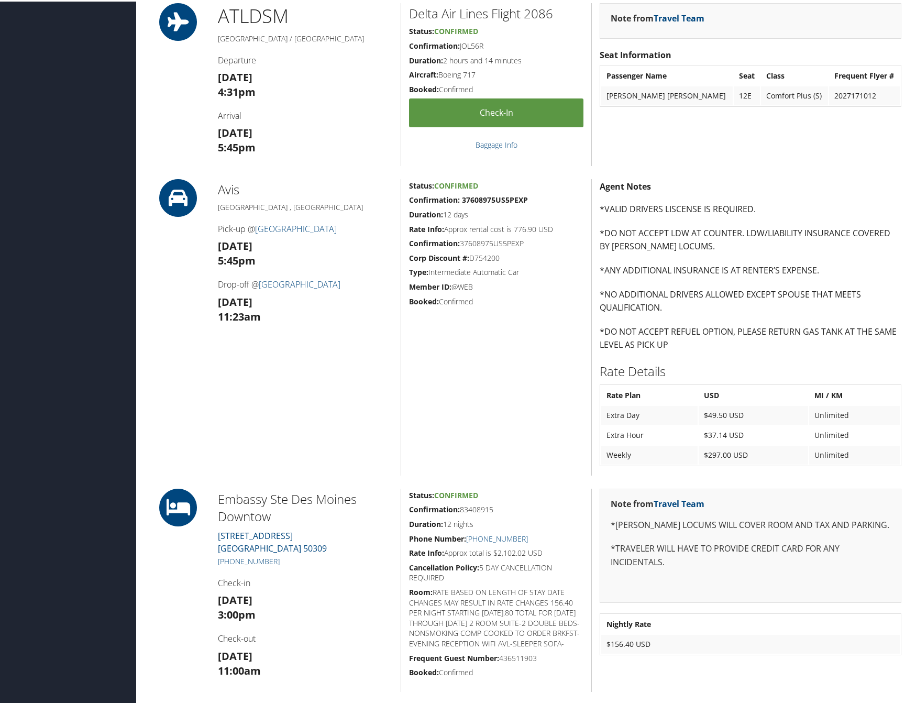
click at [555, 382] on div "Status: Confirmed Confirmation: 37608975US5PEXP Duration: 12 days Rate Info: Ap…" at bounding box center [496, 326] width 191 height 296
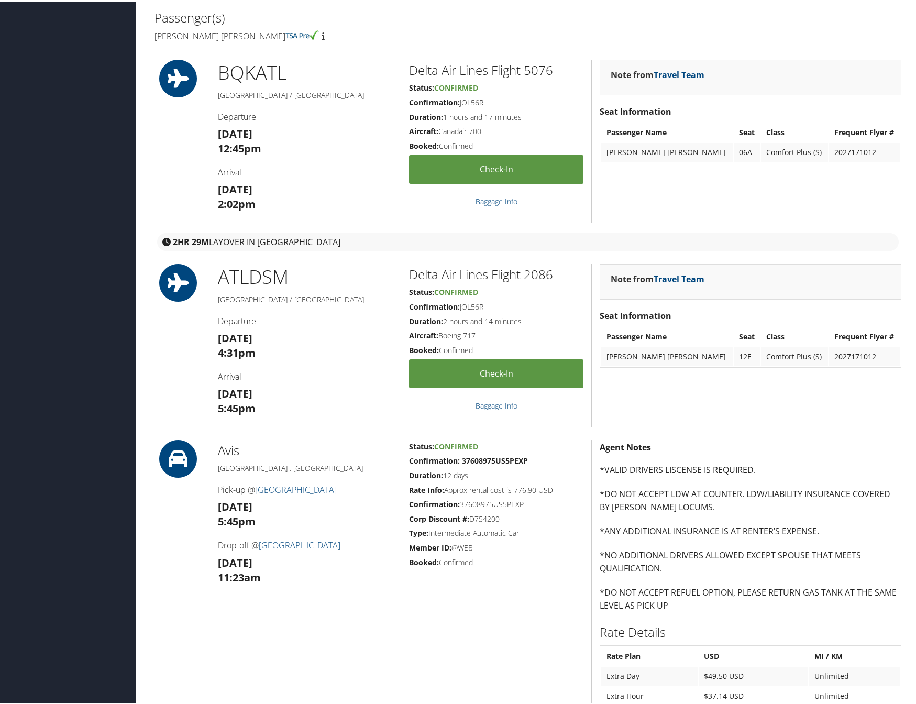
scroll to position [0, 0]
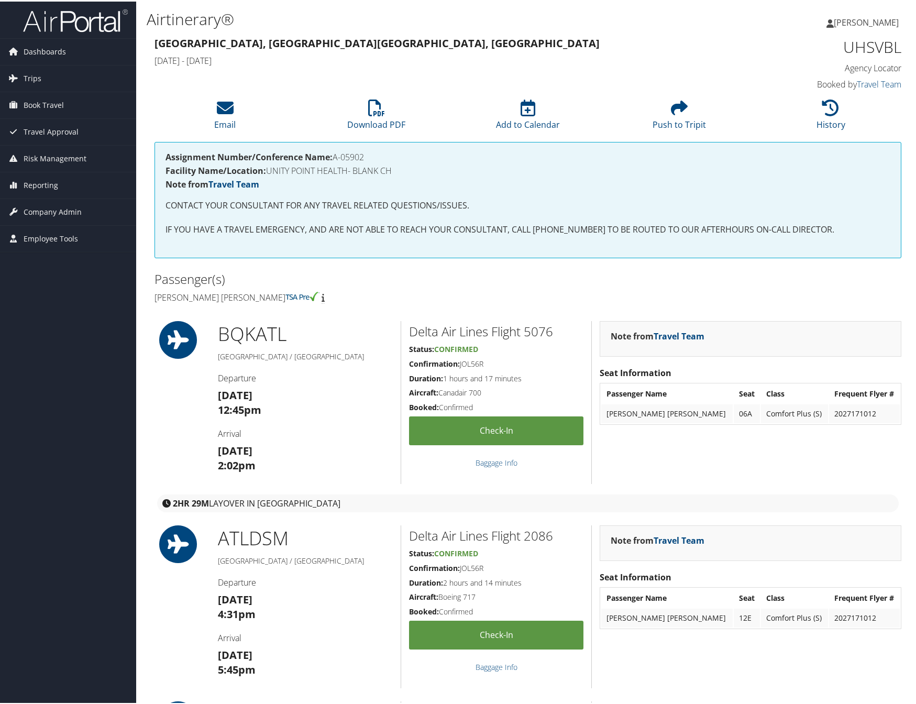
click at [436, 262] on div "Assignment Number/Conference Name: A-05902 Facility Name/Location: UNITY POINT …" at bounding box center [528, 203] width 763 height 126
click at [257, 371] on h4 "Departure" at bounding box center [305, 377] width 175 height 12
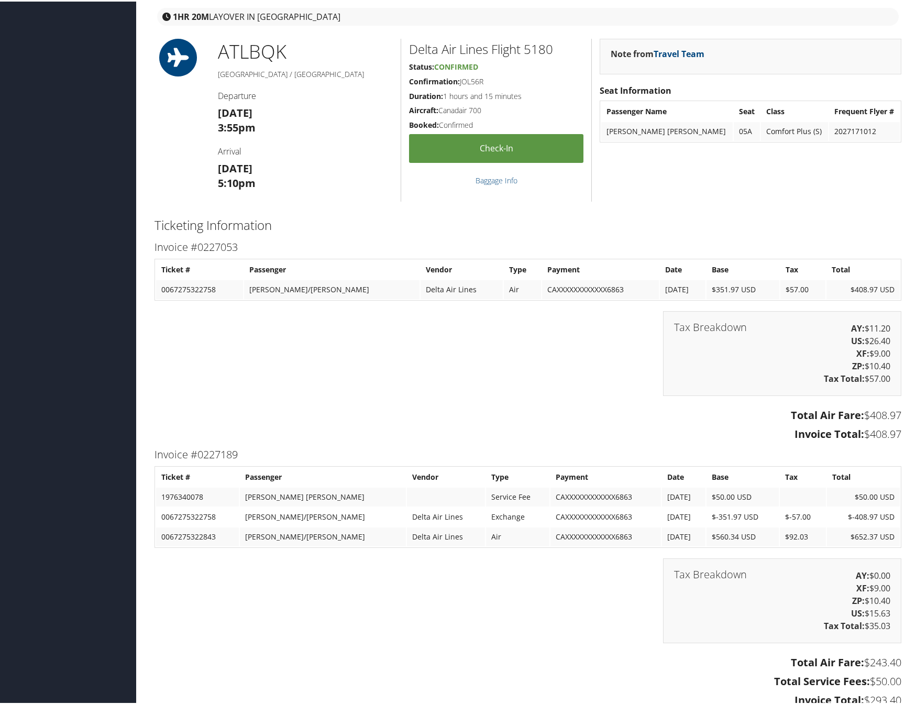
scroll to position [1562, 0]
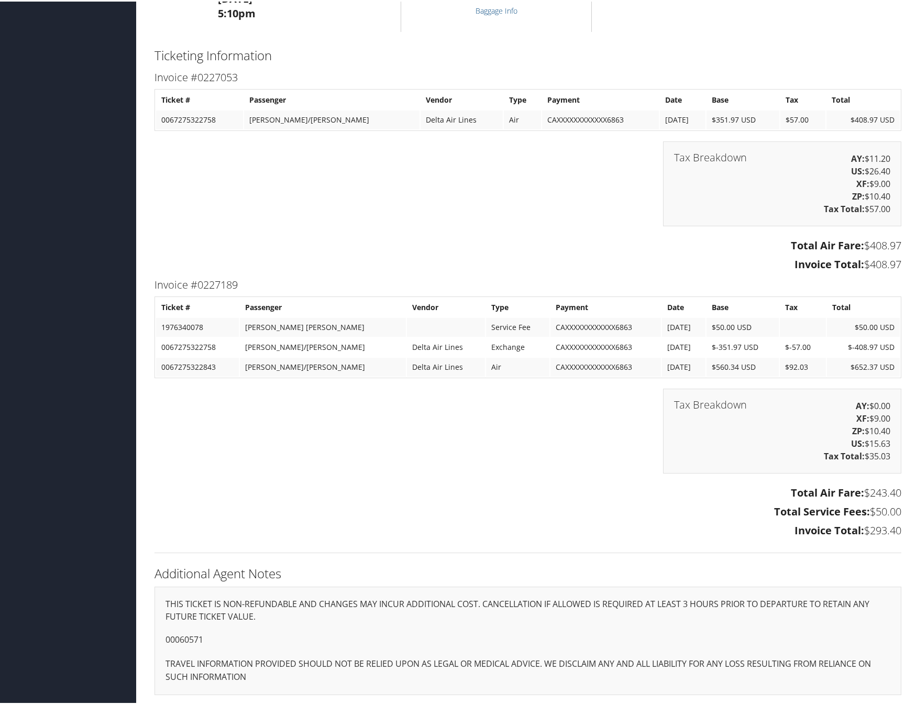
drag, startPoint x: 508, startPoint y: 226, endPoint x: 470, endPoint y: 42, distance: 187.7
click at [509, 226] on div "Tax Breakdown AY: $11.20 US: $26.40 XF: $9.00 ZP: $10.40 Tax Total: $57.00" at bounding box center [528, 187] width 763 height 95
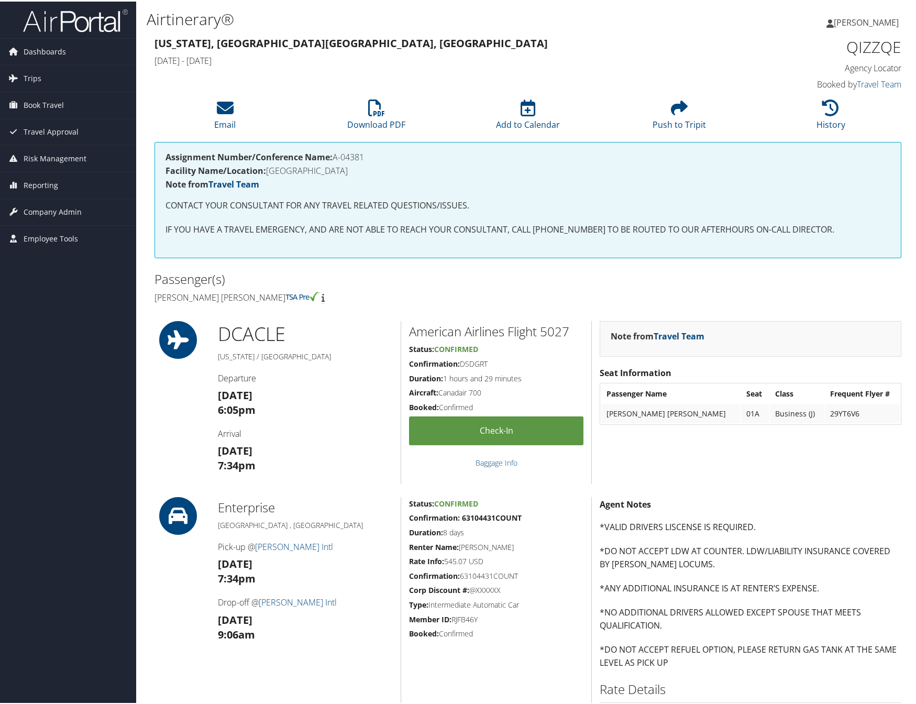
click at [491, 290] on h4 "Andrew Marc Shapiro" at bounding box center [338, 296] width 366 height 12
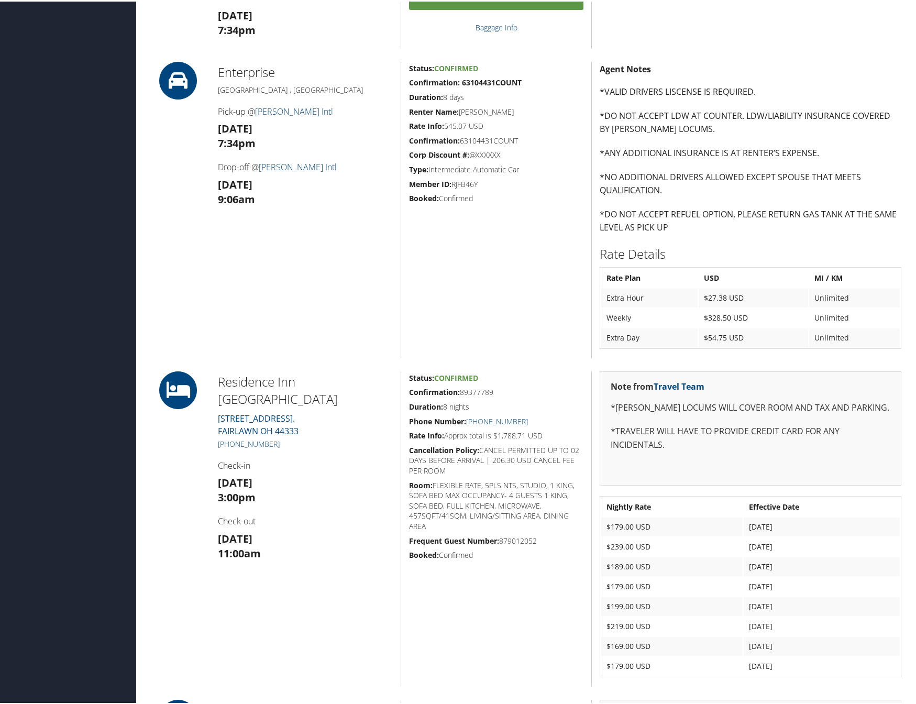
click at [533, 300] on div "Status: Confirmed Confirmation: 63104431COUNT Duration: 8 days Renter Name: SHA…" at bounding box center [496, 208] width 191 height 296
click at [500, 250] on div "Status: Confirmed Confirmation: 63104431COUNT Duration: 8 days Renter Name: SHA…" at bounding box center [496, 208] width 191 height 296
click at [389, 207] on div "Enterprise Cleveland , OH Pick-up @ Hopkins Intl Mon 18 Aug 7:34pm Drop-off @ H…" at bounding box center [305, 208] width 191 height 296
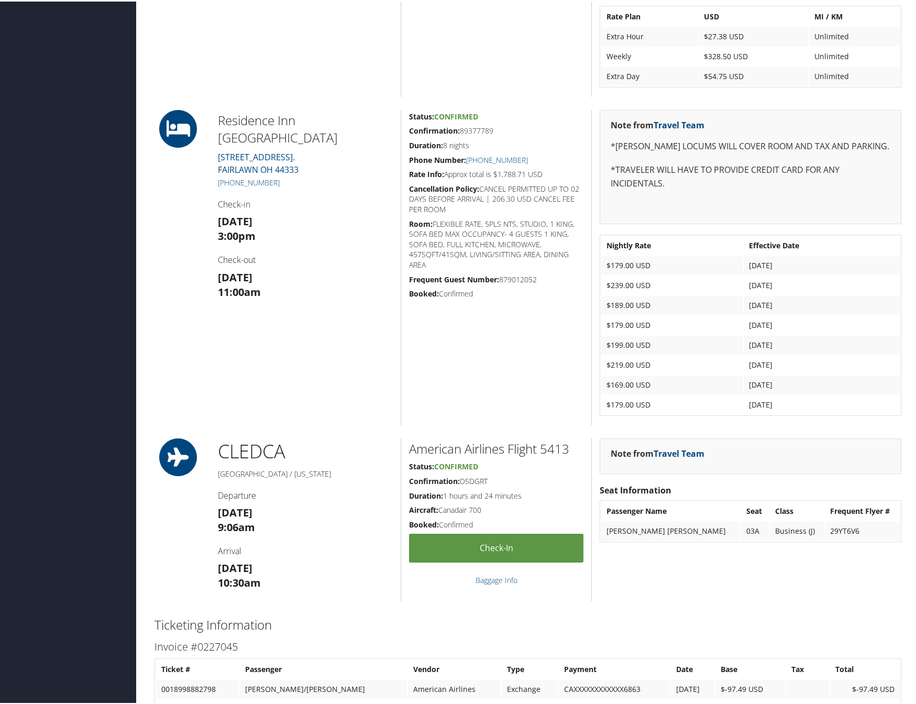
scroll to position [1020, 0]
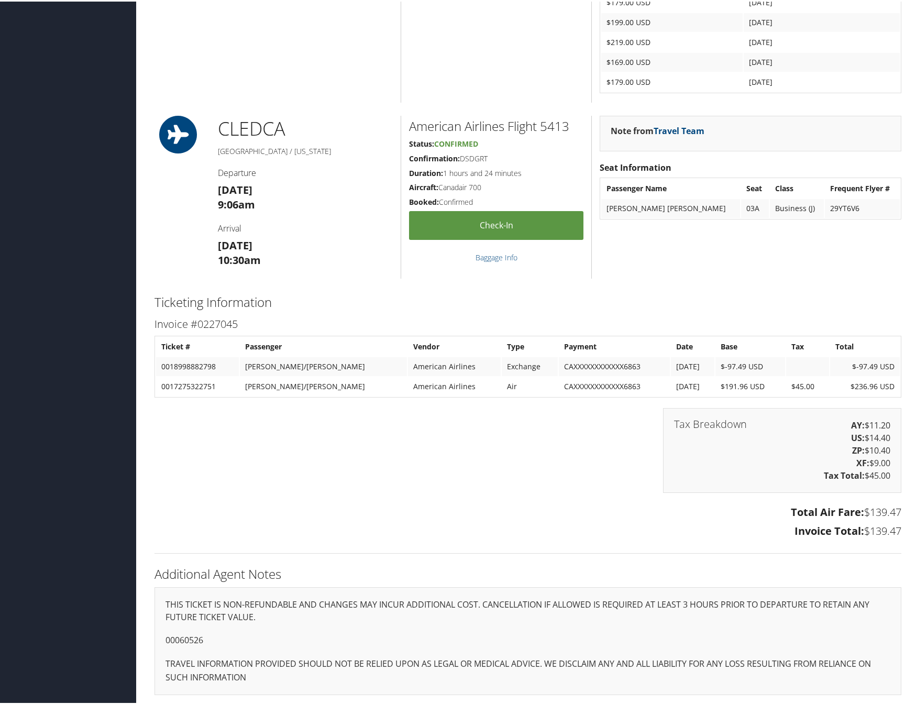
click at [523, 415] on div "Tax Breakdown AY: $11.20 US: $14.40 ZP: $10.40 XF: $9.00 Tax Total: $45.00" at bounding box center [528, 453] width 763 height 95
drag, startPoint x: 227, startPoint y: 641, endPoint x: 162, endPoint y: 642, distance: 64.4
click at [162, 642] on div "THIS TICKET IS NON-REFUNDABLE AND CHANGES MAY INCUR ADDITIONAL COST. CANCELLATI…" at bounding box center [528, 640] width 747 height 108
copy p "00060526"
drag, startPoint x: 563, startPoint y: 444, endPoint x: 542, endPoint y: 337, distance: 108.9
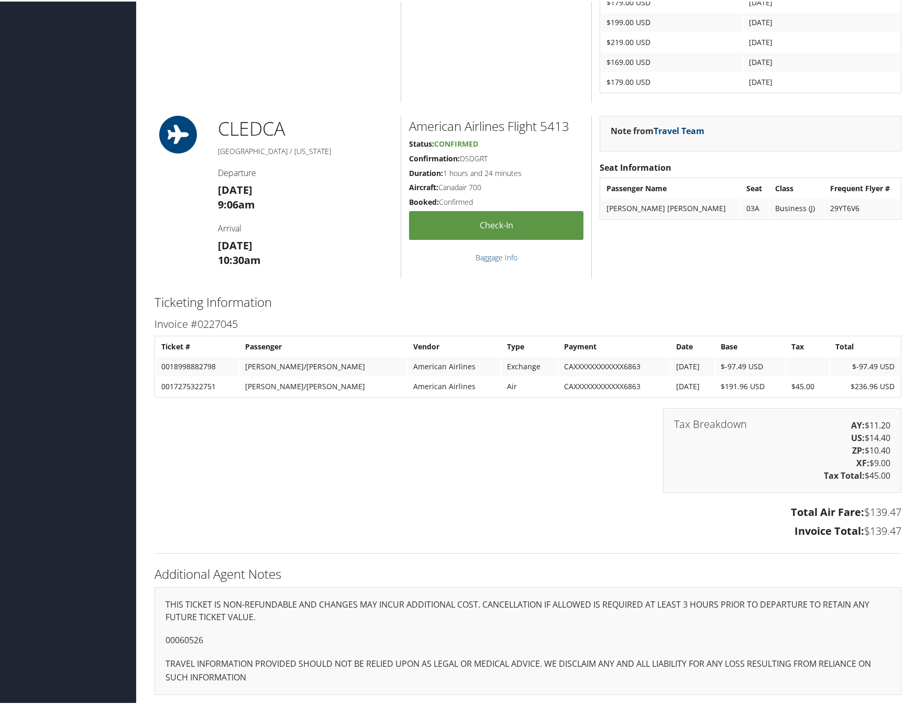
click at [563, 438] on div "Tax Breakdown AY: $11.20 US: $14.40 ZP: $10.40 XF: $9.00 Tax Total: $45.00" at bounding box center [528, 453] width 763 height 95
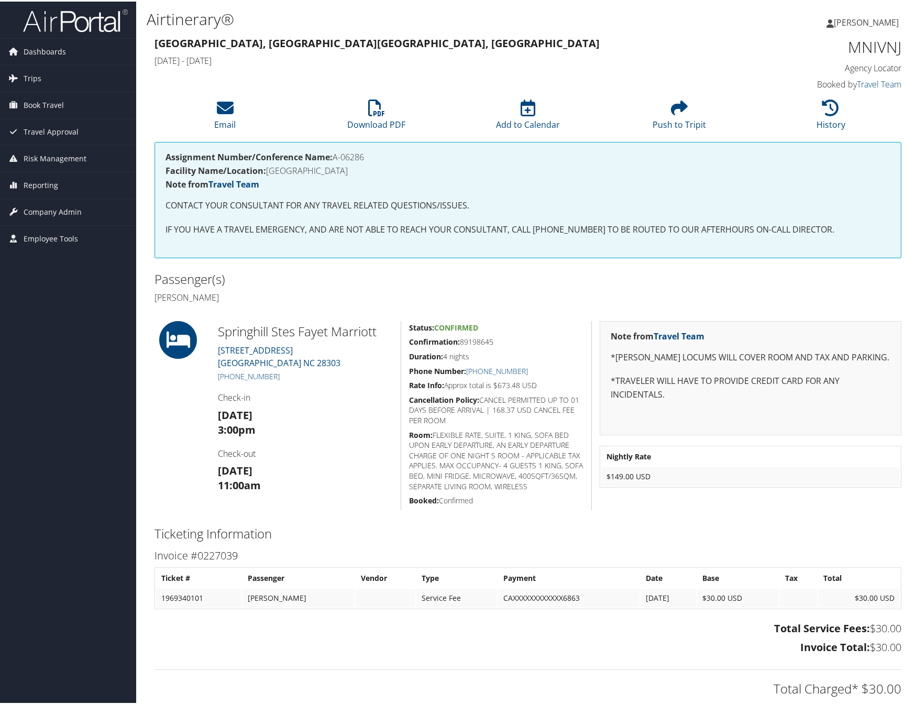
drag, startPoint x: 545, startPoint y: 351, endPoint x: 551, endPoint y: 396, distance: 46.0
click at [549, 357] on h5 "Duration: 4 nights" at bounding box center [496, 355] width 174 height 10
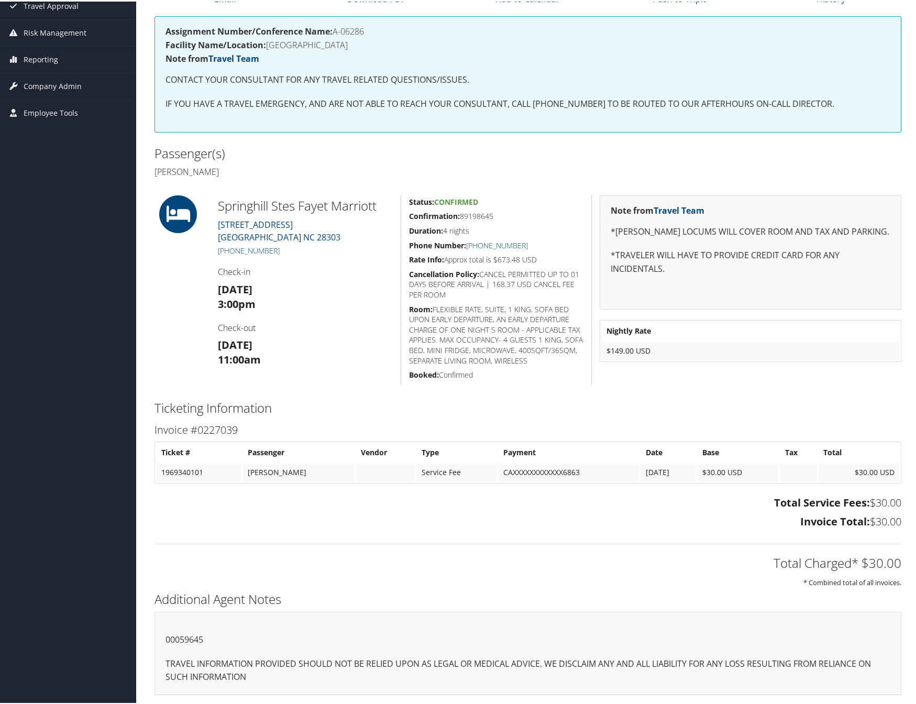
drag, startPoint x: 528, startPoint y: 149, endPoint x: 531, endPoint y: 113, distance: 36.3
click at [528, 148] on div at bounding box center [718, 146] width 381 height 10
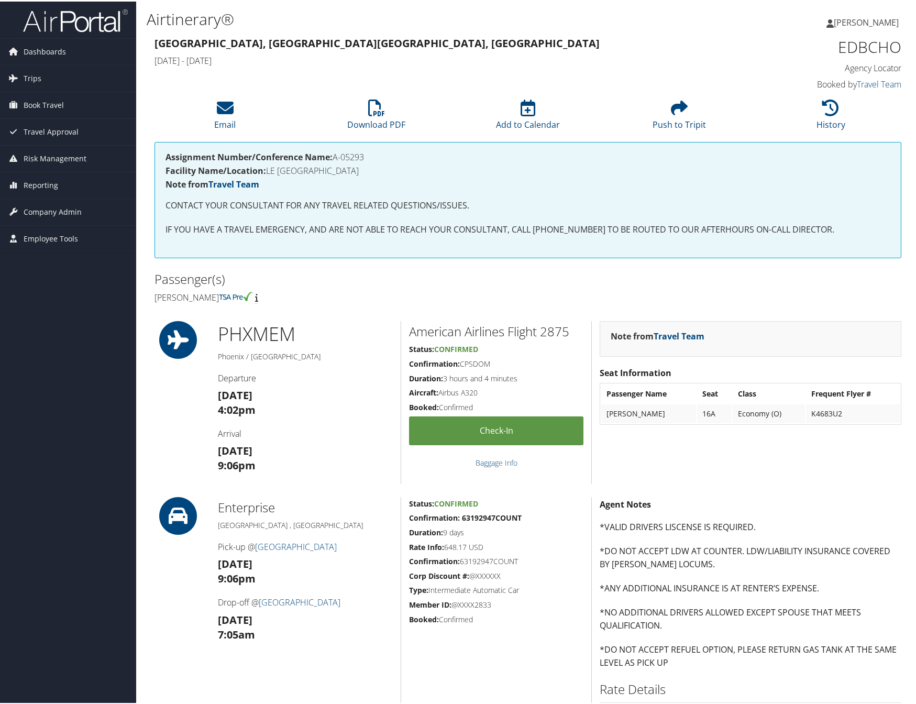
click at [539, 323] on h2 "American Airlines Flight 2875" at bounding box center [496, 330] width 174 height 18
click at [462, 271] on h2 "Passenger(s)" at bounding box center [338, 278] width 366 height 18
click at [472, 285] on h2 "Passenger(s)" at bounding box center [338, 278] width 366 height 18
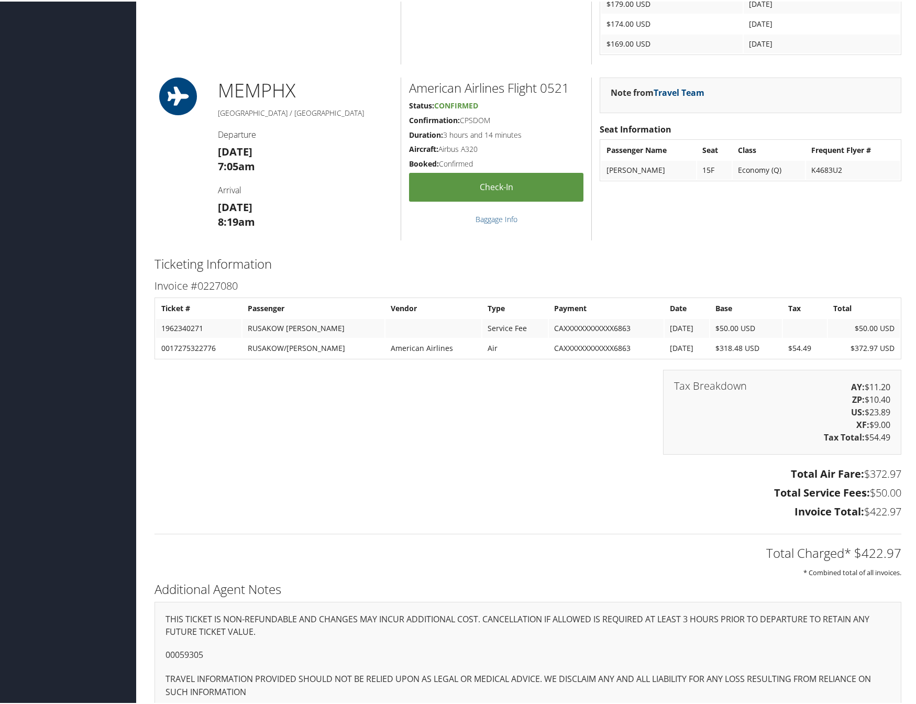
scroll to position [1053, 0]
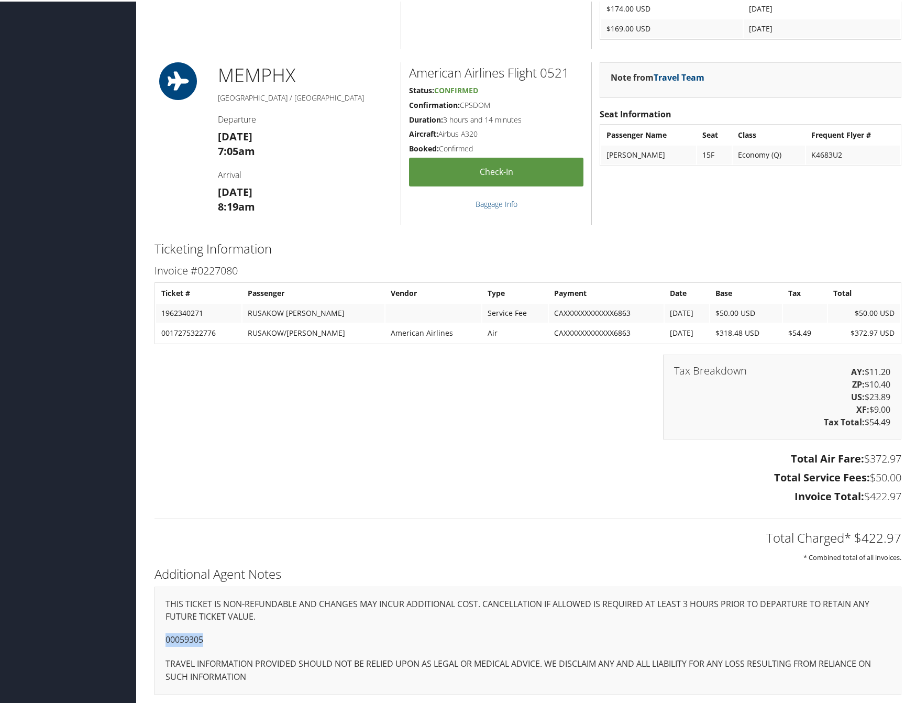
drag, startPoint x: 212, startPoint y: 636, endPoint x: 141, endPoint y: 643, distance: 71.0
copy p "00059305"
click at [448, 260] on div "Invoice #0227080 Ticket # Passenger Vendor Type Payment Date Base Tax Total 196…" at bounding box center [528, 383] width 763 height 246
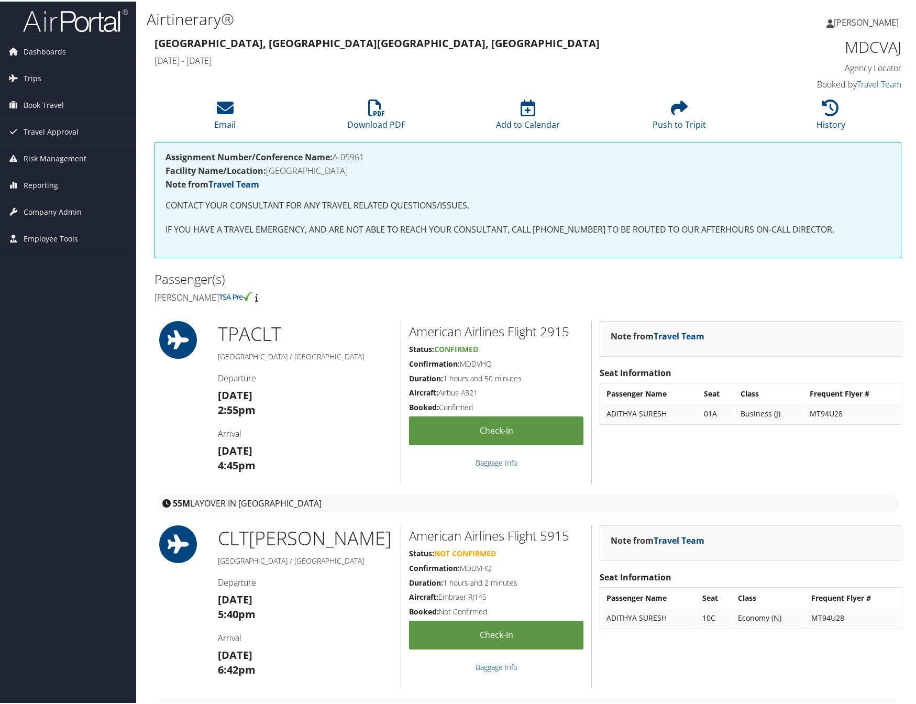
drag, startPoint x: 0, startPoint y: 0, endPoint x: 500, endPoint y: 286, distance: 576.1
click at [500, 286] on h2 "Passenger(s)" at bounding box center [338, 278] width 366 height 18
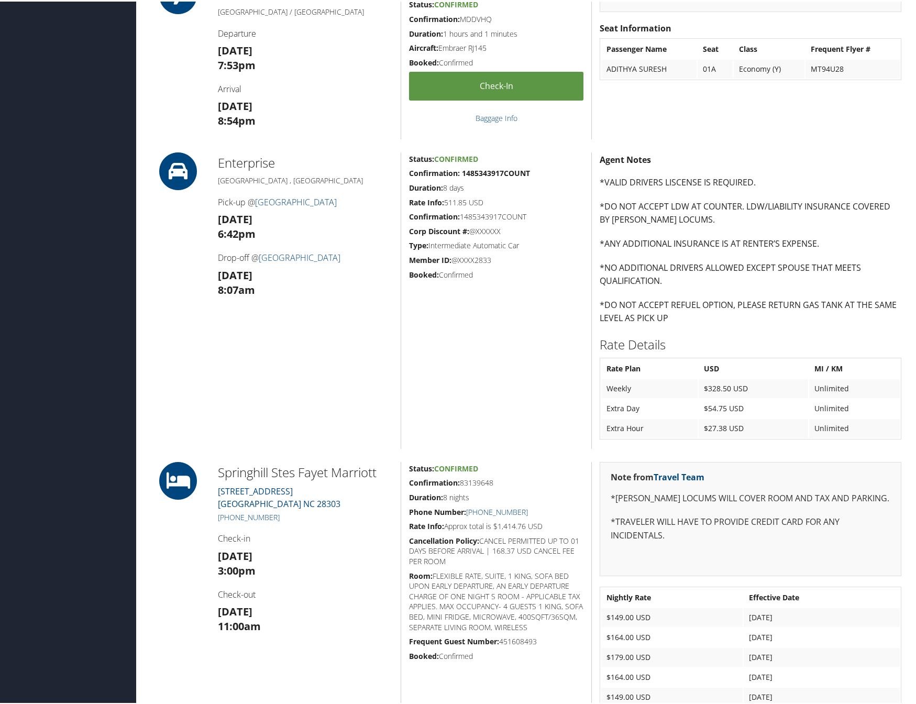
scroll to position [1045, 0]
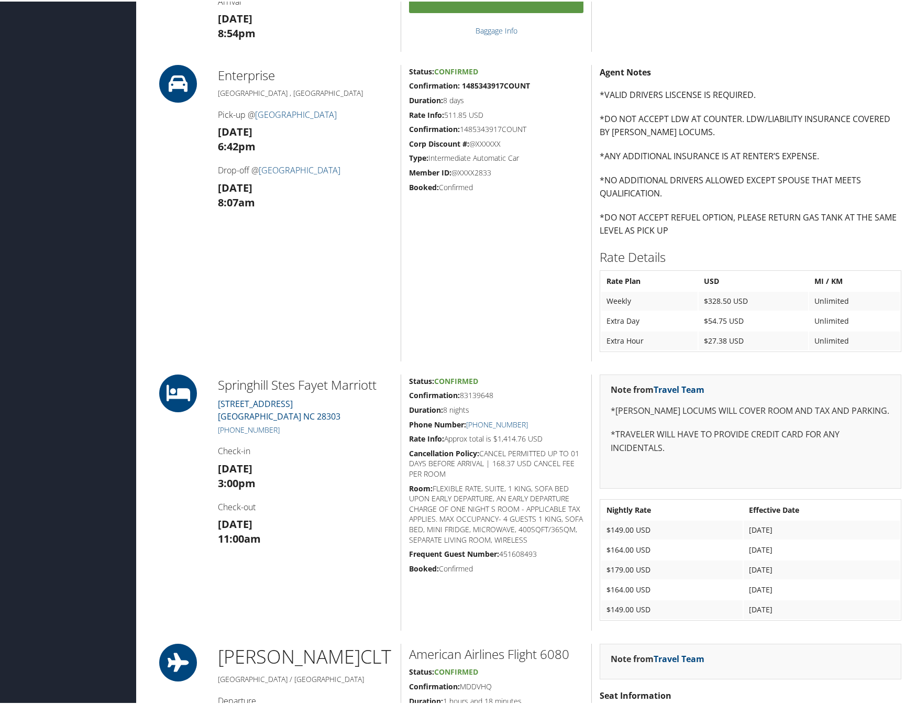
click at [490, 250] on div "Status: Confirmed Confirmation: 1485343917COUNT Duration: 8 days Rate Info: 511…" at bounding box center [496, 211] width 191 height 296
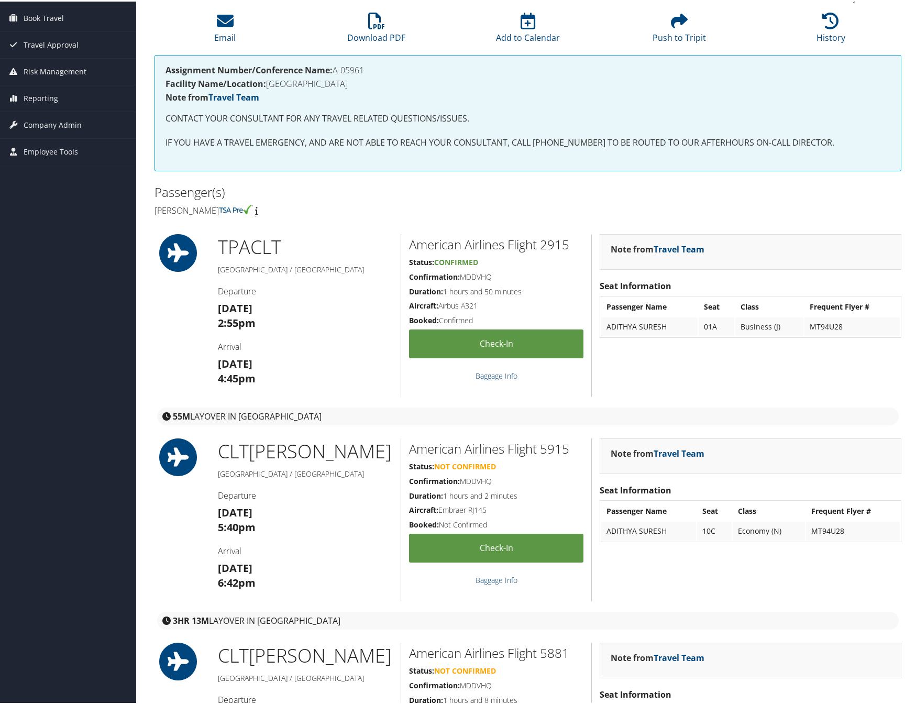
scroll to position [0, 0]
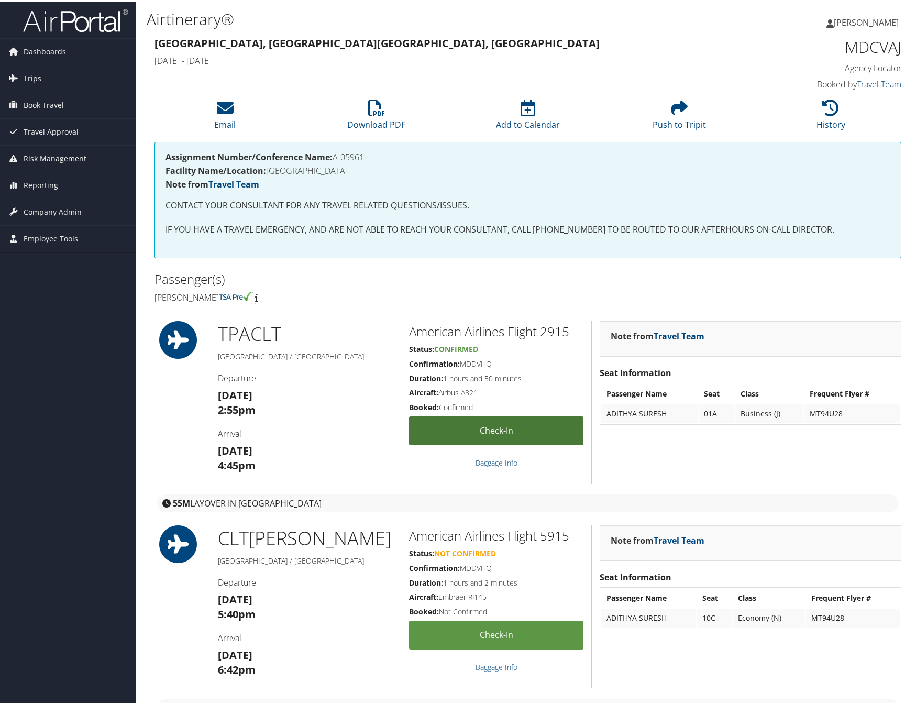
drag, startPoint x: 533, startPoint y: 280, endPoint x: 438, endPoint y: 415, distance: 164.3
click at [533, 280] on div "Passenger(s) Adithya Suresh" at bounding box center [528, 286] width 763 height 39
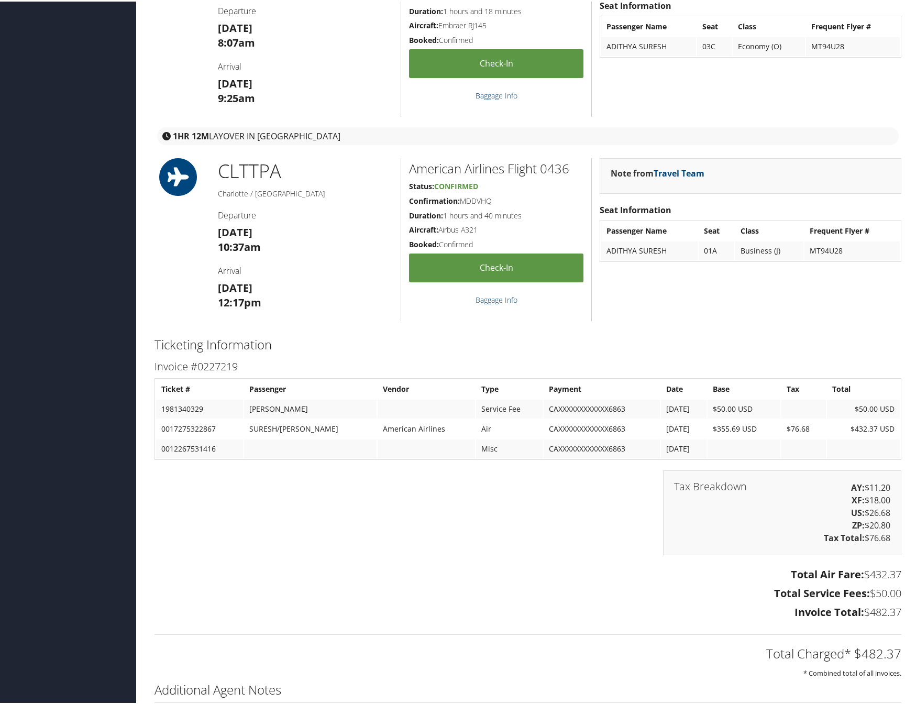
scroll to position [1851, 0]
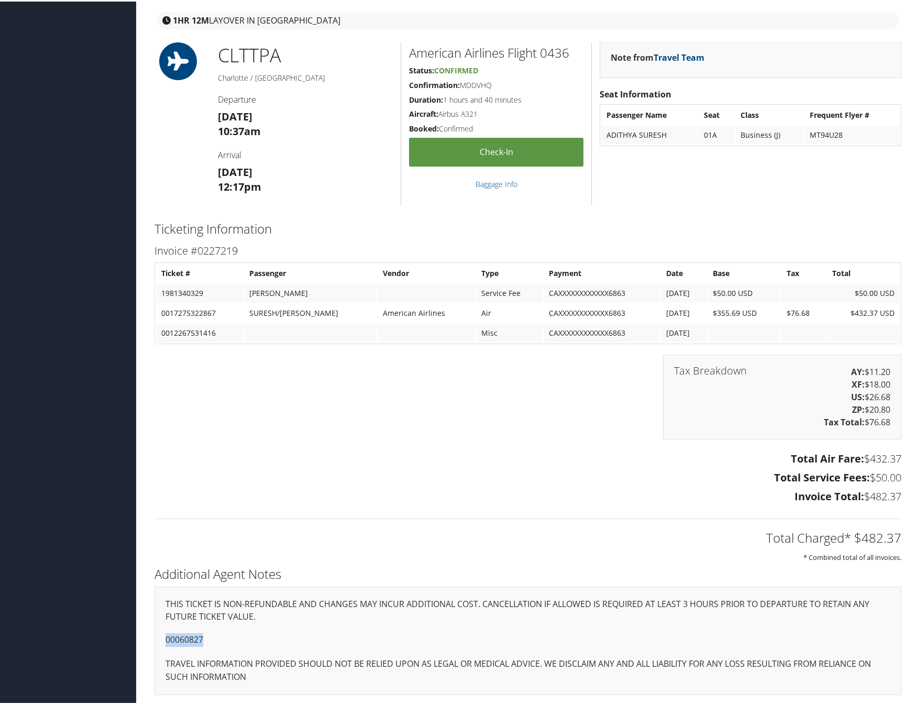
drag, startPoint x: 209, startPoint y: 638, endPoint x: 149, endPoint y: 639, distance: 60.2
click at [149, 639] on div "Additional Agent Notes THIS TICKET IS NON-REFUNDABLE AND CHANGES MAY INCUR ADDI…" at bounding box center [528, 632] width 763 height 142
copy p "00060827"
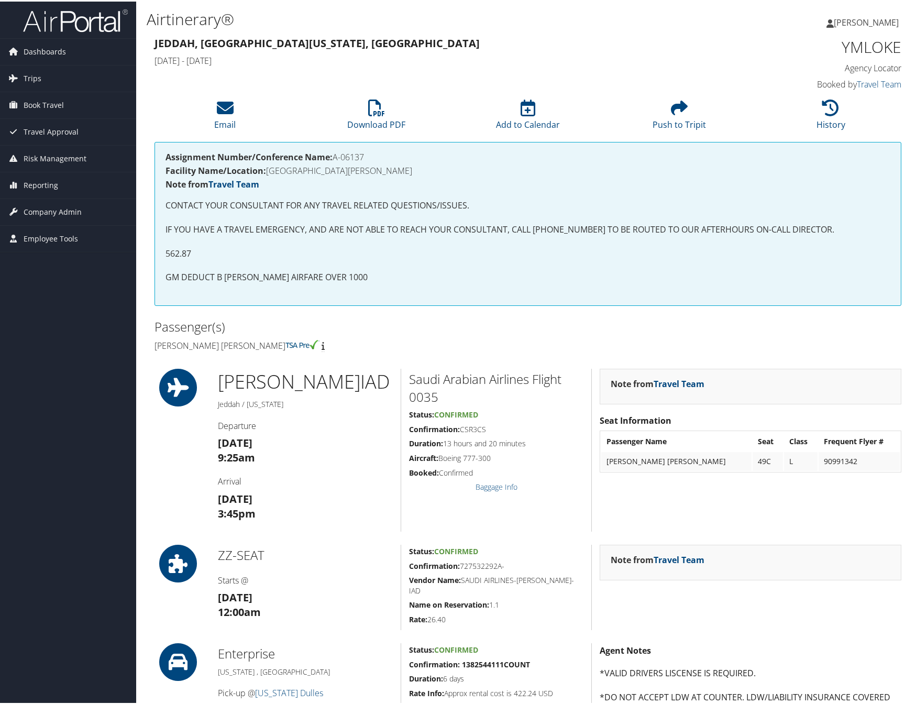
drag, startPoint x: 0, startPoint y: 0, endPoint x: 521, endPoint y: 302, distance: 602.0
click at [521, 302] on div "Assignment Number/Conference Name: A-06137 Facility Name/Location: BON SECOURS …" at bounding box center [528, 221] width 747 height 163
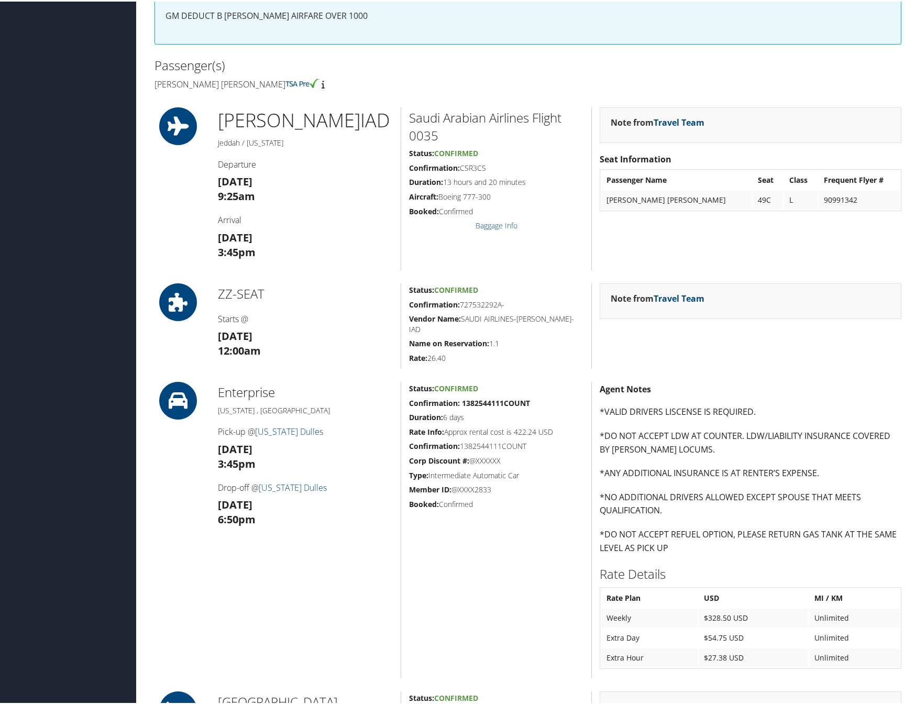
scroll to position [522, 0]
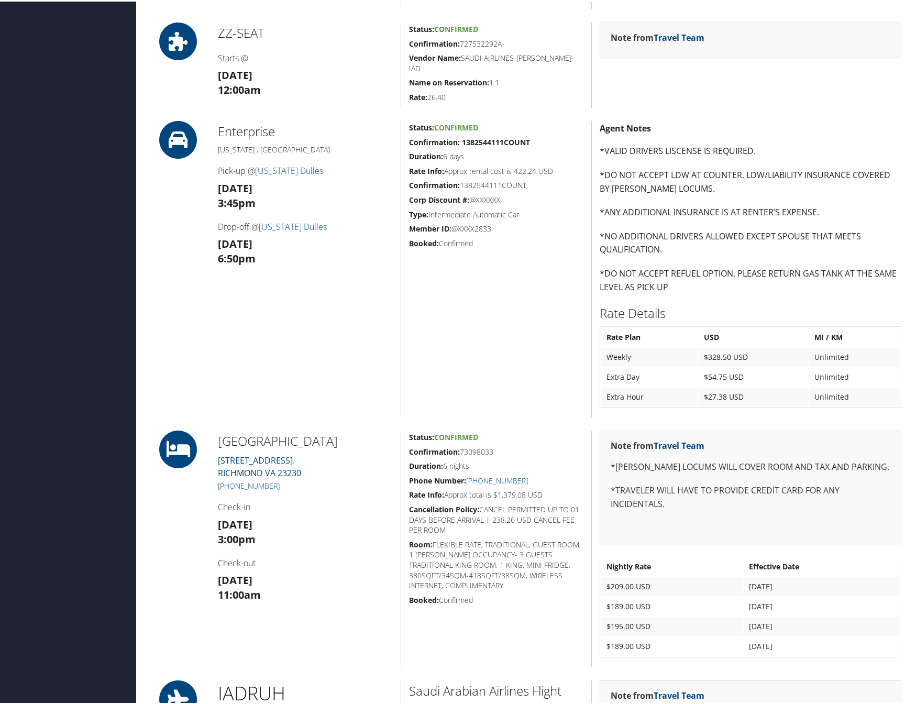
click at [625, 286] on p "*DO NOT ACCEPT REFUEL OPTION, PLEASE RETURN GAS TANK AT THE SAME LEVEL AS PICK …" at bounding box center [751, 279] width 302 height 27
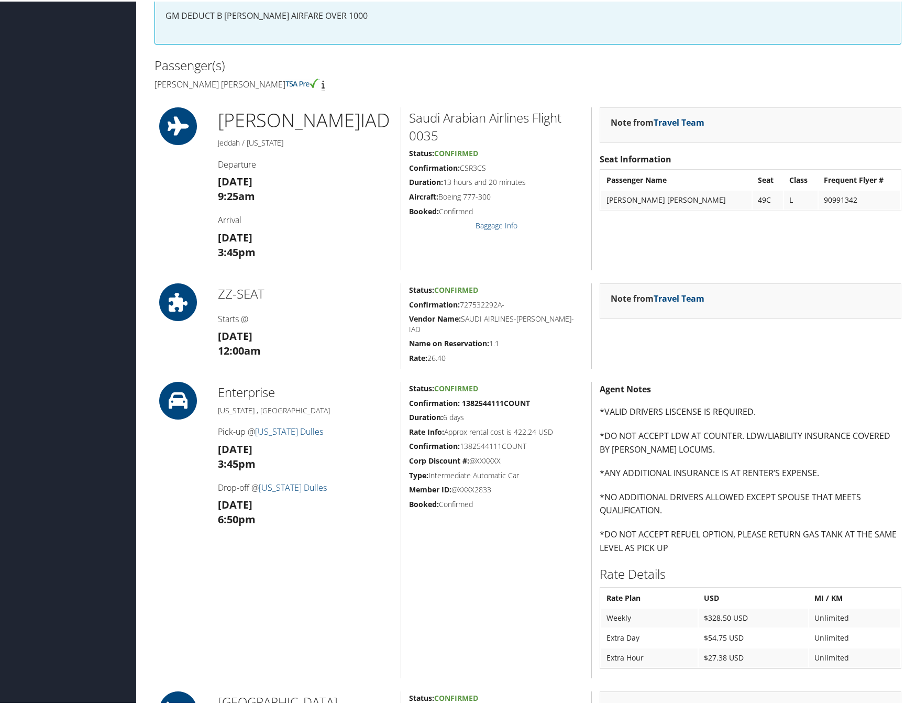
scroll to position [0, 0]
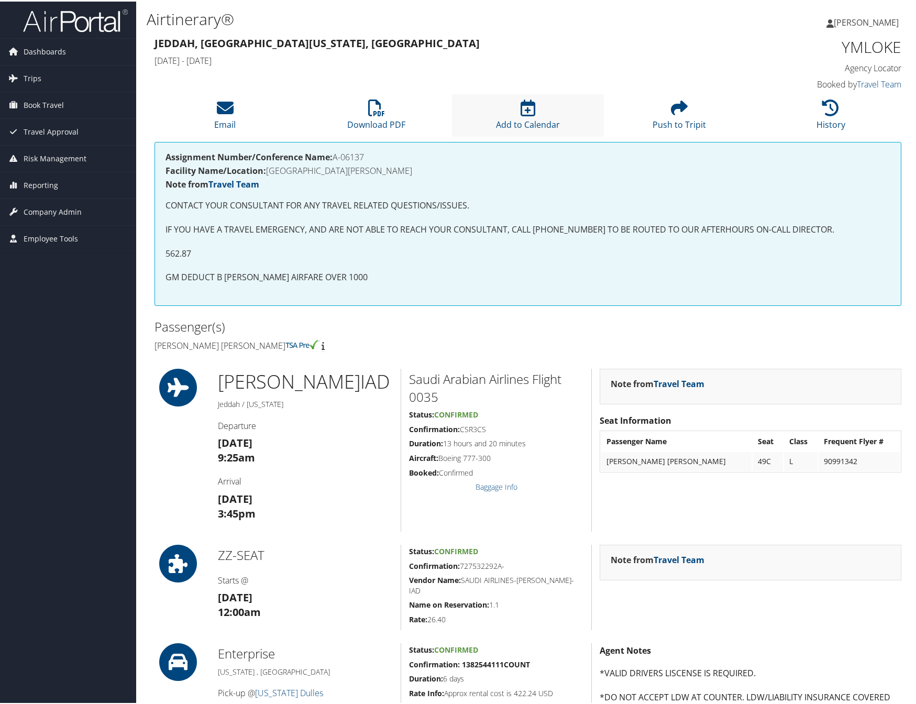
drag, startPoint x: 625, startPoint y: 294, endPoint x: 540, endPoint y: 99, distance: 213.0
click at [625, 294] on div "Assignment Number/Conference Name: A-06137 Facility Name/Location: BON SECOURS …" at bounding box center [528, 221] width 747 height 163
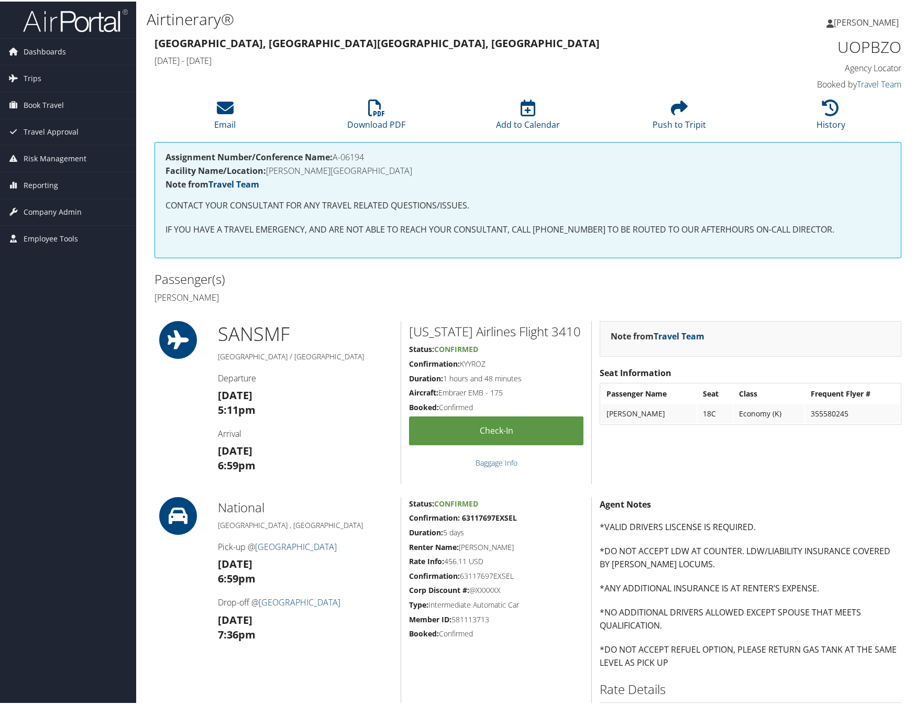
scroll to position [348, 0]
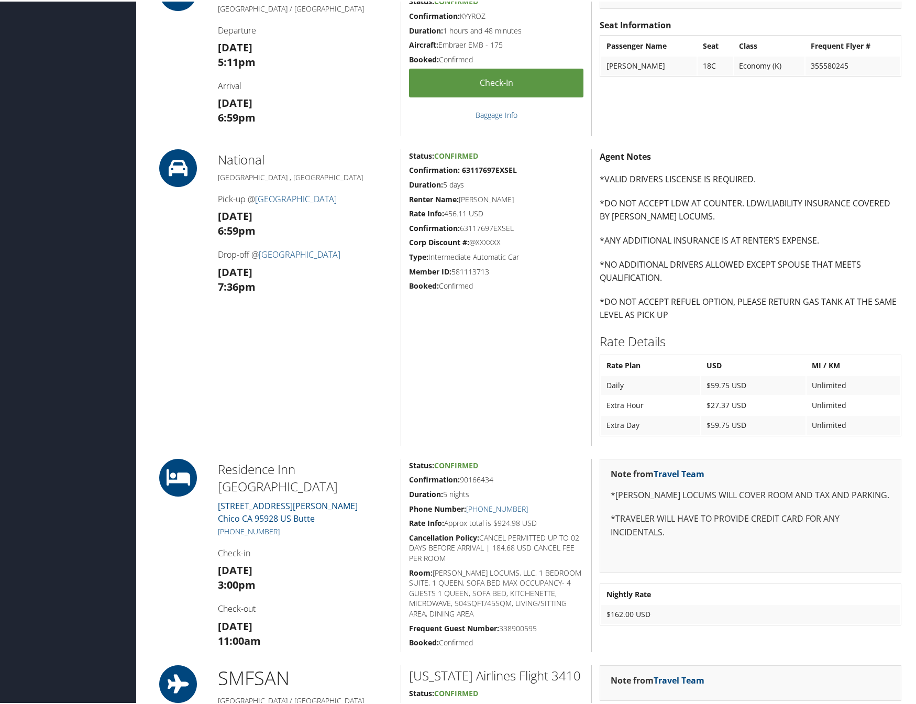
click at [453, 337] on div "Status: Confirmed Confirmation: 63117697EXSEL Duration: 5 days Renter Name: [PE…" at bounding box center [496, 296] width 191 height 296
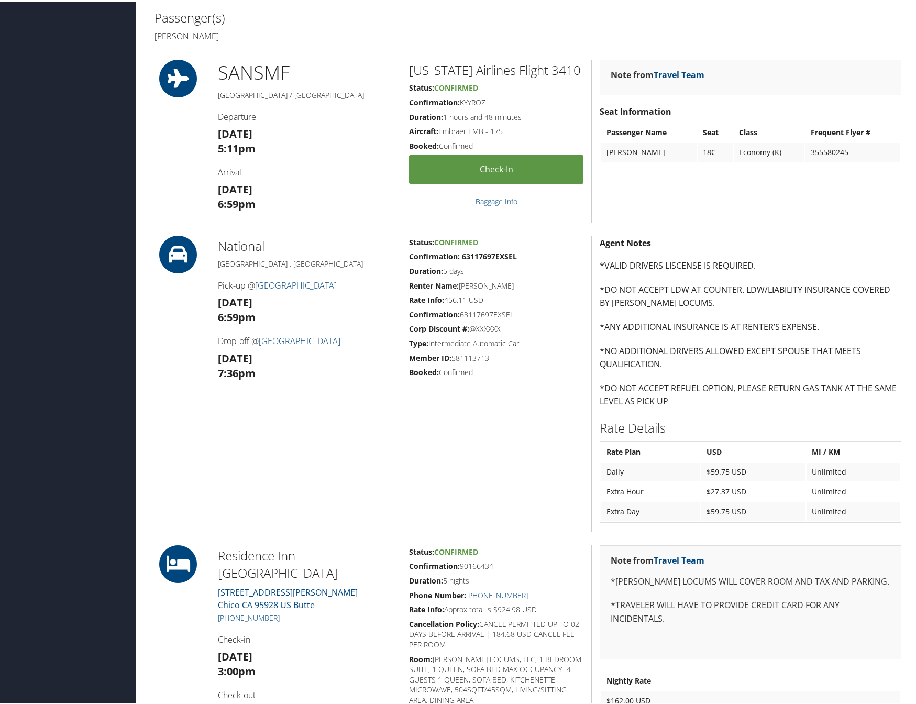
scroll to position [0, 0]
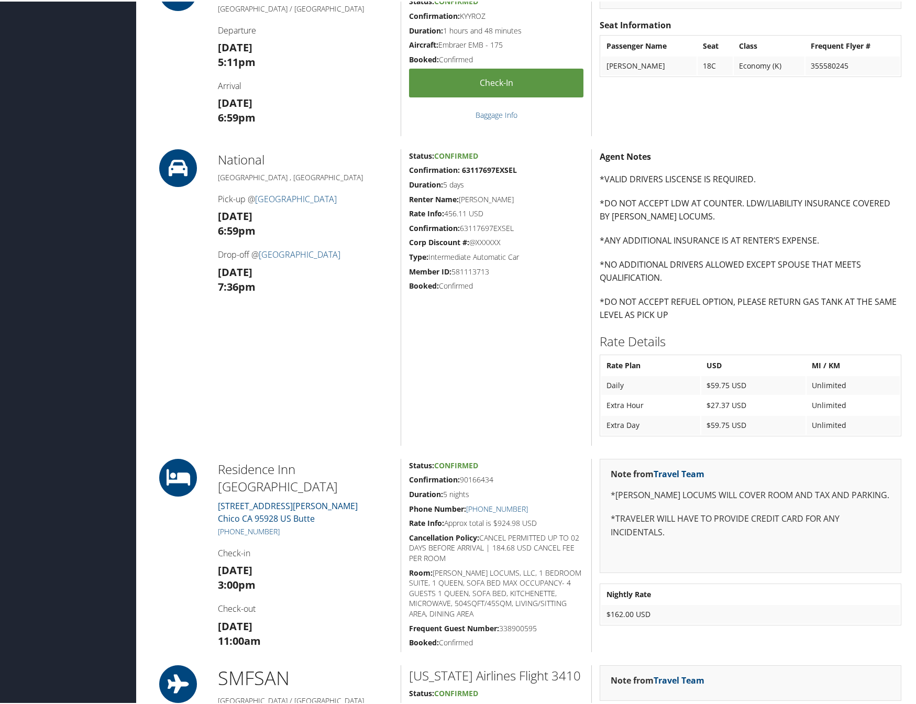
scroll to position [435, 0]
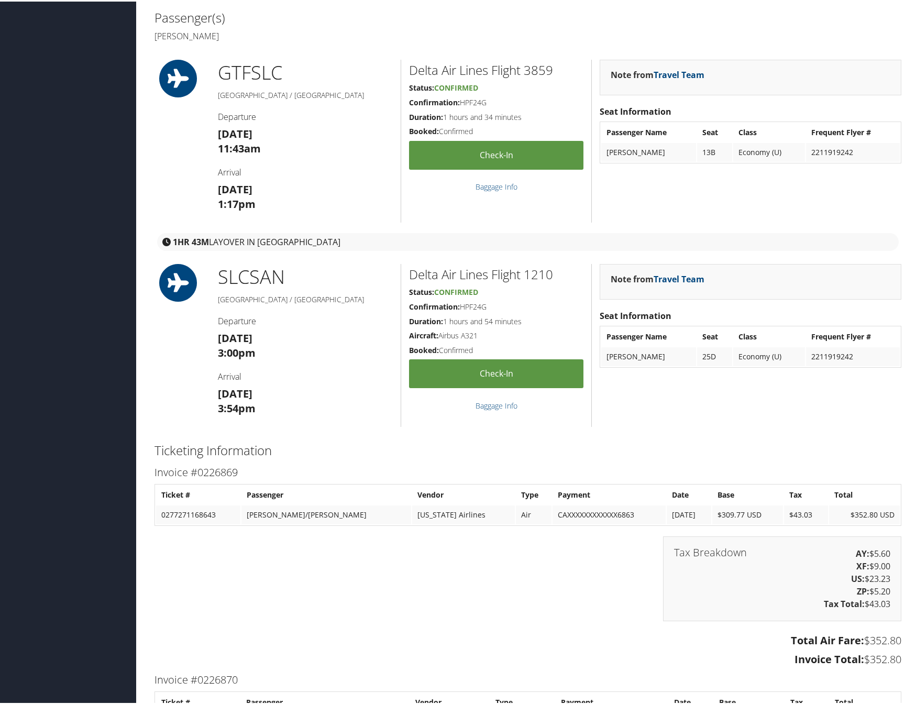
scroll to position [87, 0]
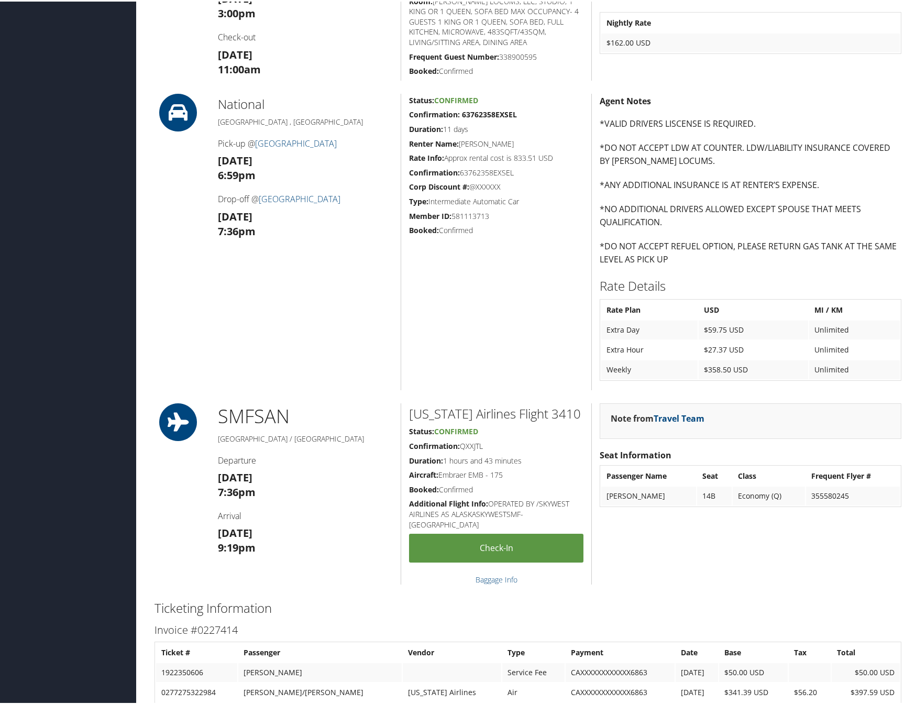
scroll to position [697, 0]
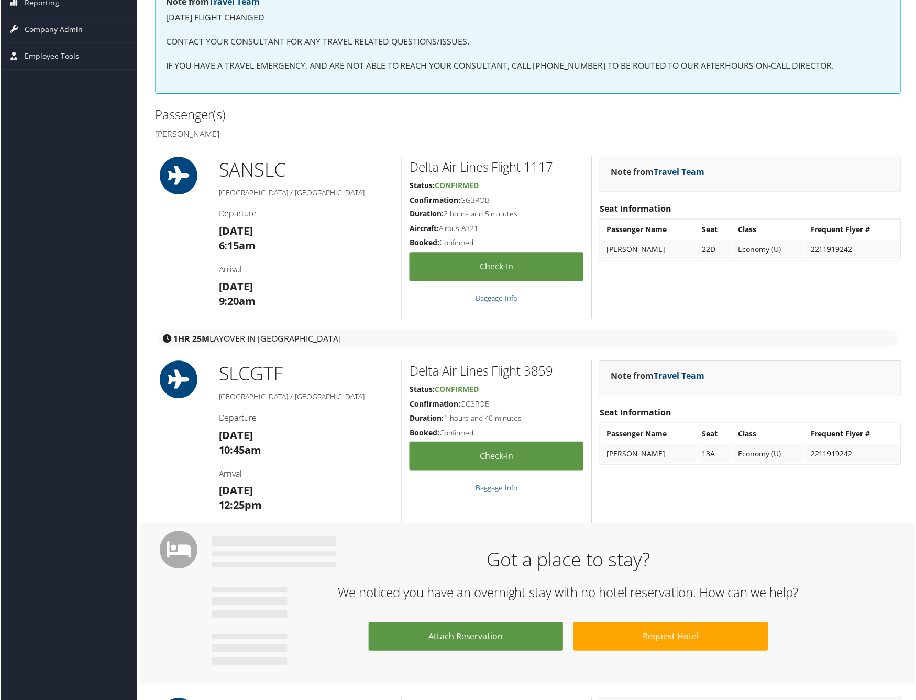
scroll to position [7, 0]
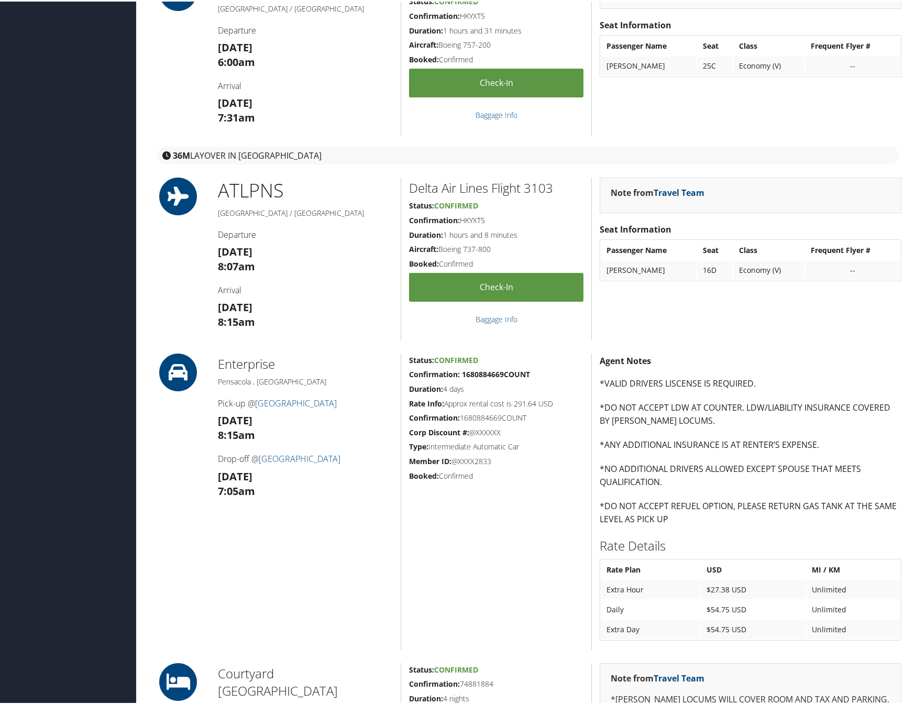
scroll to position [610, 0]
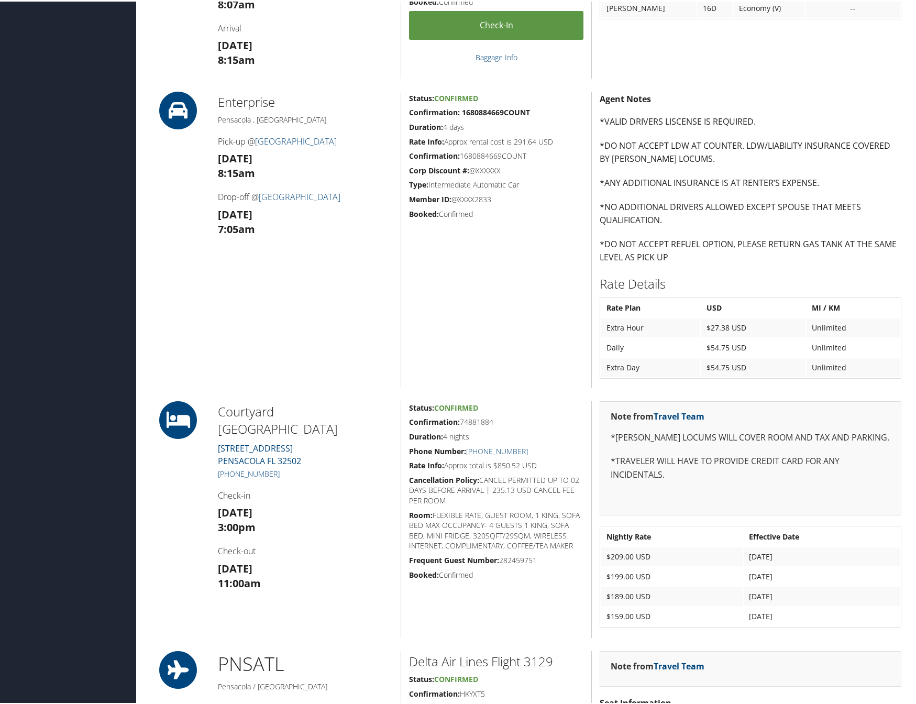
click at [542, 264] on div "Status: Confirmed Confirmation: 1680884669COUNT Duration: 4 days Rate Info: App…" at bounding box center [496, 238] width 191 height 296
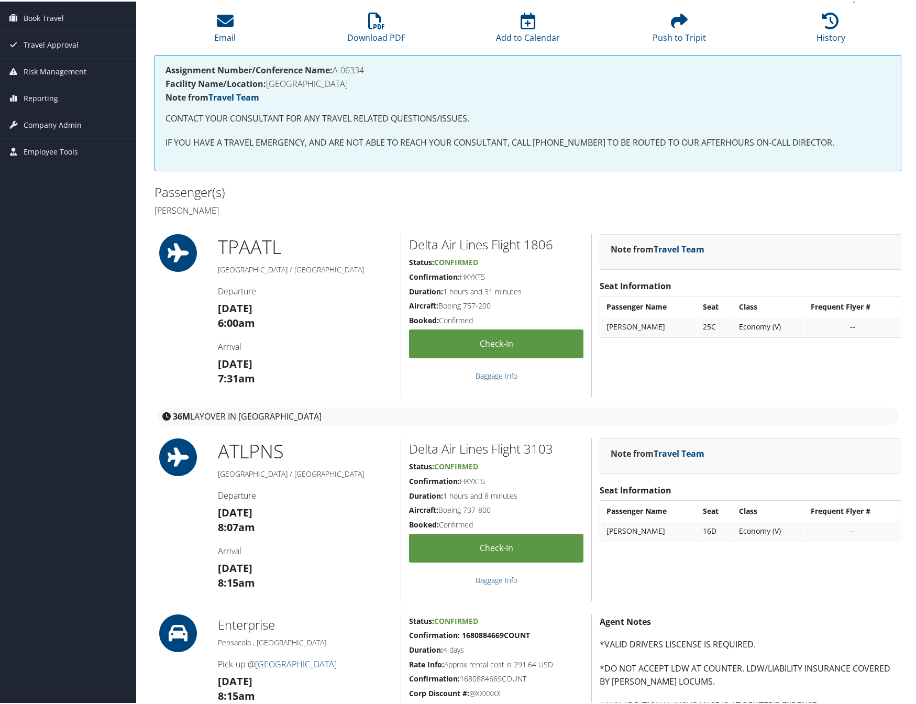
scroll to position [0, 0]
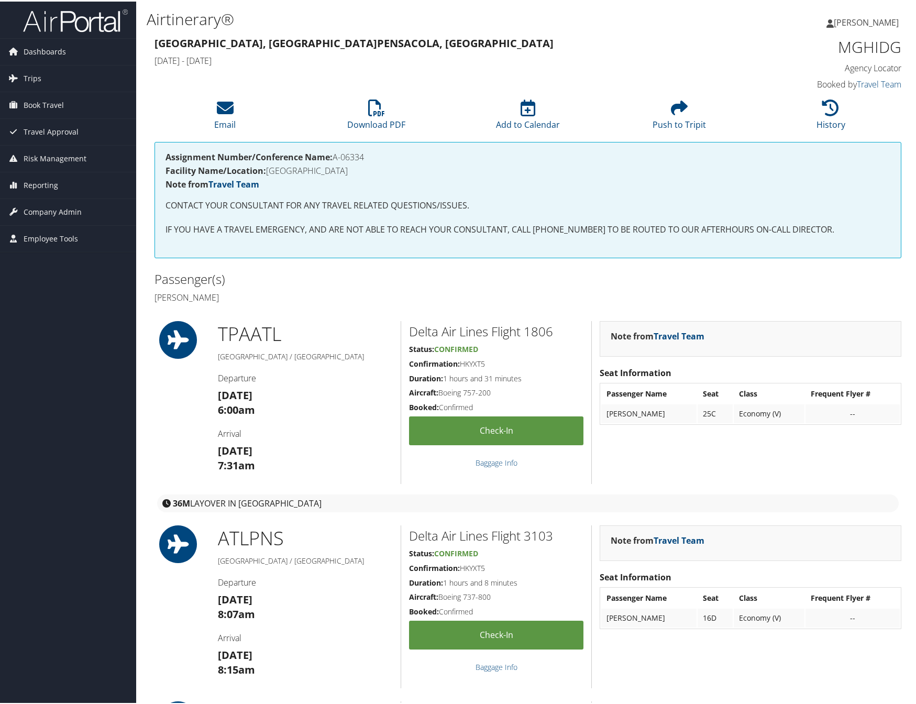
drag, startPoint x: 514, startPoint y: 294, endPoint x: 511, endPoint y: 310, distance: 15.5
click at [516, 294] on h4 "Keith Thatch" at bounding box center [338, 296] width 366 height 12
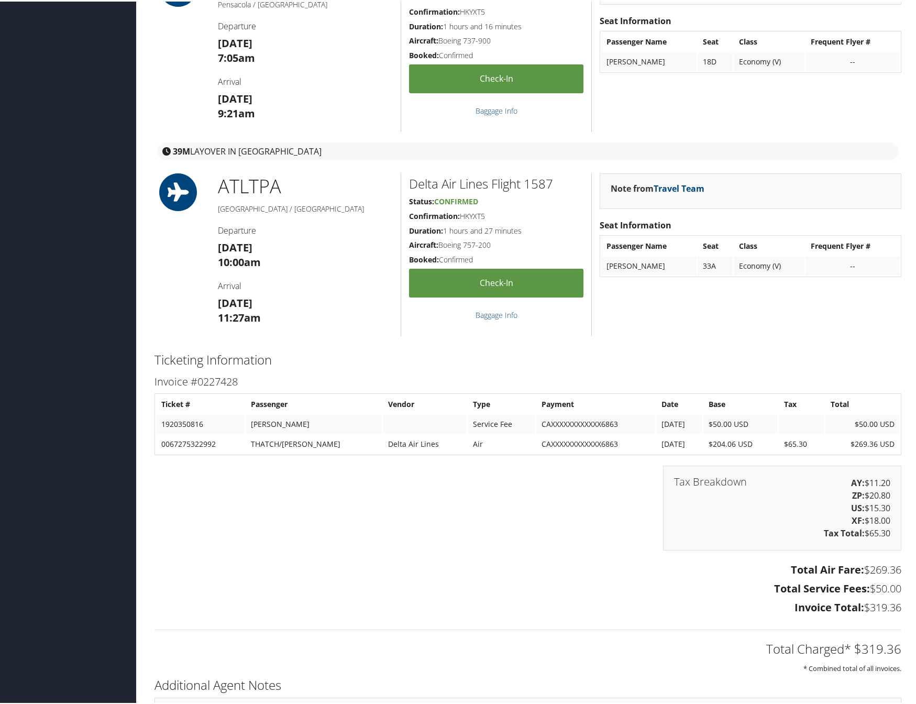
scroll to position [1403, 0]
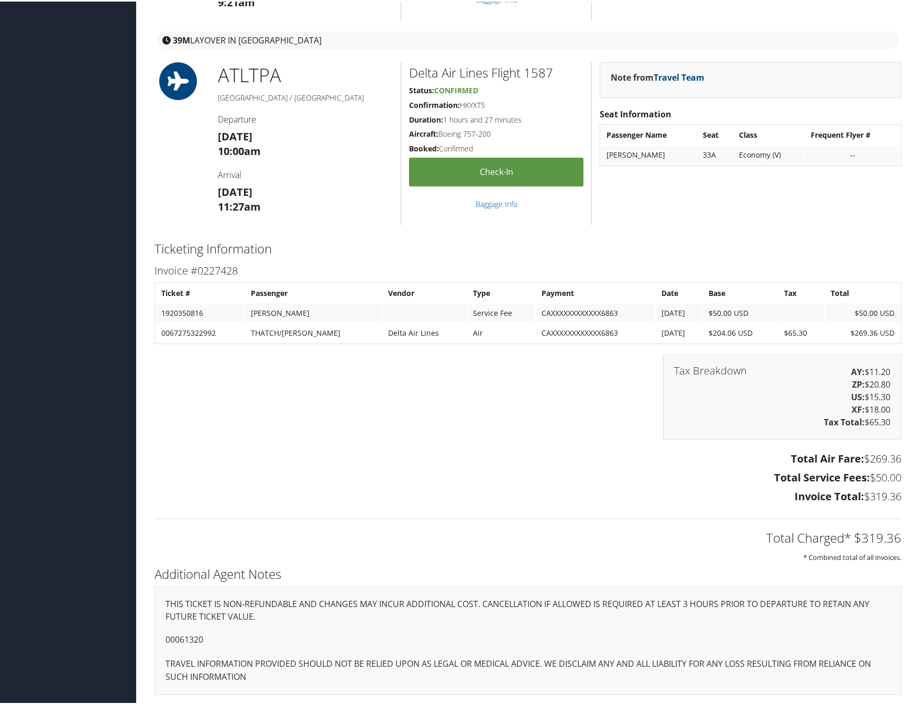
click at [455, 184] on div "Delta Air Lines Flight 1587 Status: Confirmed Confirmation: HKYXT5 Duration: 1 …" at bounding box center [496, 142] width 191 height 163
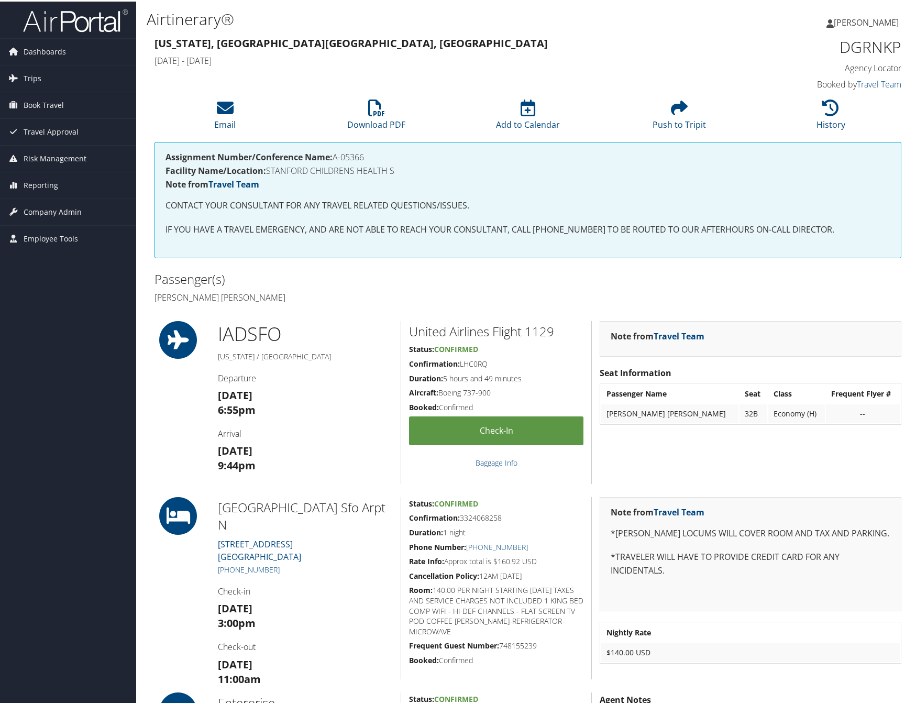
drag, startPoint x: 462, startPoint y: 302, endPoint x: 448, endPoint y: 305, distance: 14.5
click at [462, 302] on h4 "Jonathan David Reich" at bounding box center [338, 296] width 366 height 12
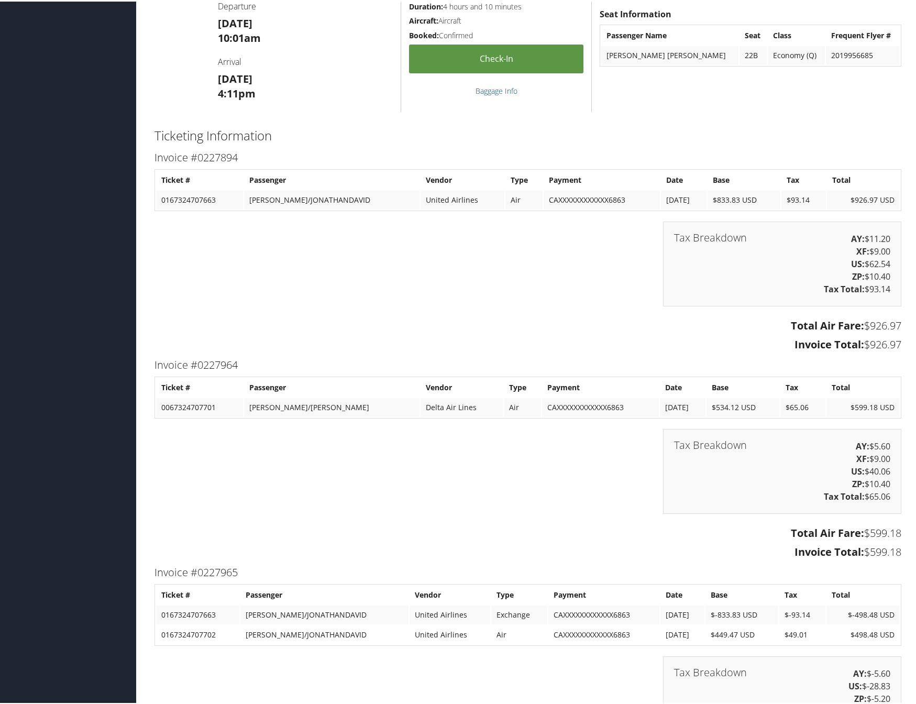
scroll to position [1764, 0]
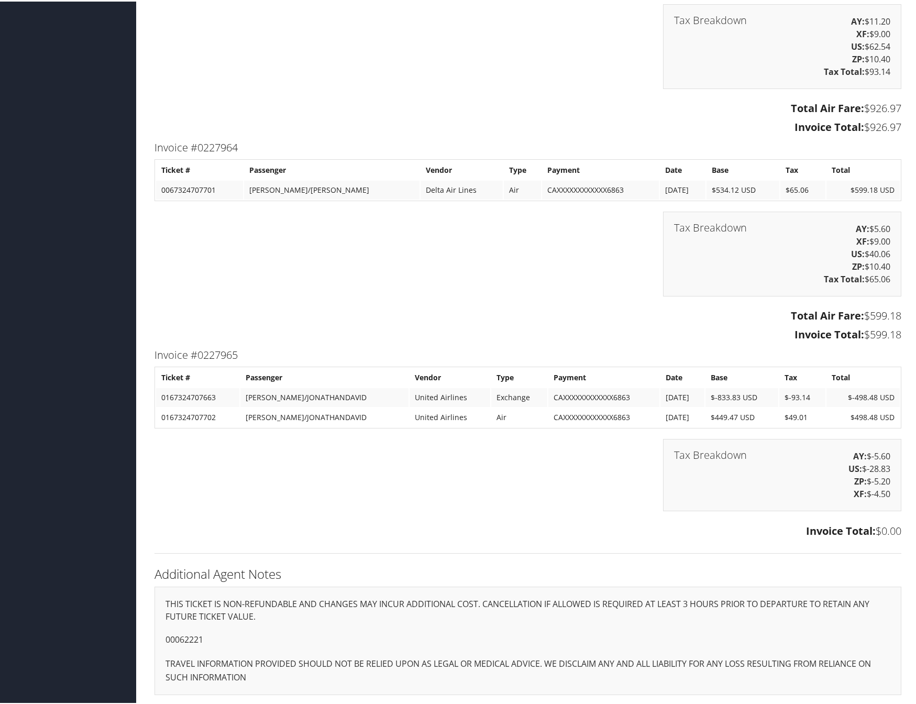
click at [478, 493] on div "Tax Breakdown AY: $-5.60 US: $-28.83 ZP: $-5.20 XF: $-4.50" at bounding box center [528, 478] width 763 height 83
drag, startPoint x: 220, startPoint y: 639, endPoint x: 137, endPoint y: 638, distance: 83.3
copy p "00062221"
drag, startPoint x: 434, startPoint y: 316, endPoint x: 429, endPoint y: 290, distance: 27.0
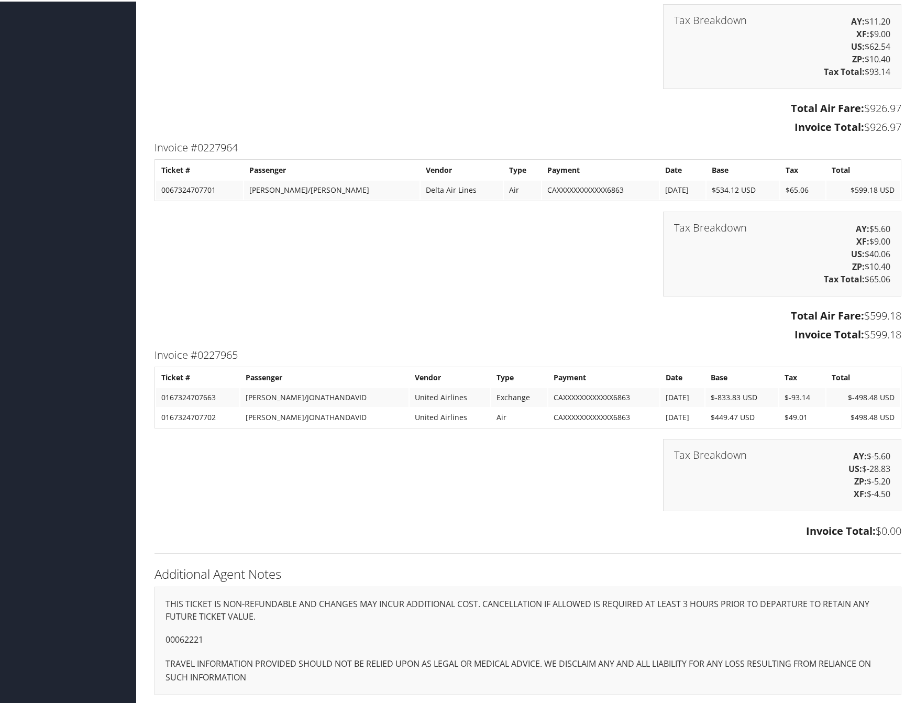
click at [434, 316] on h3 "Total Air Fare: $599.18" at bounding box center [528, 314] width 747 height 15
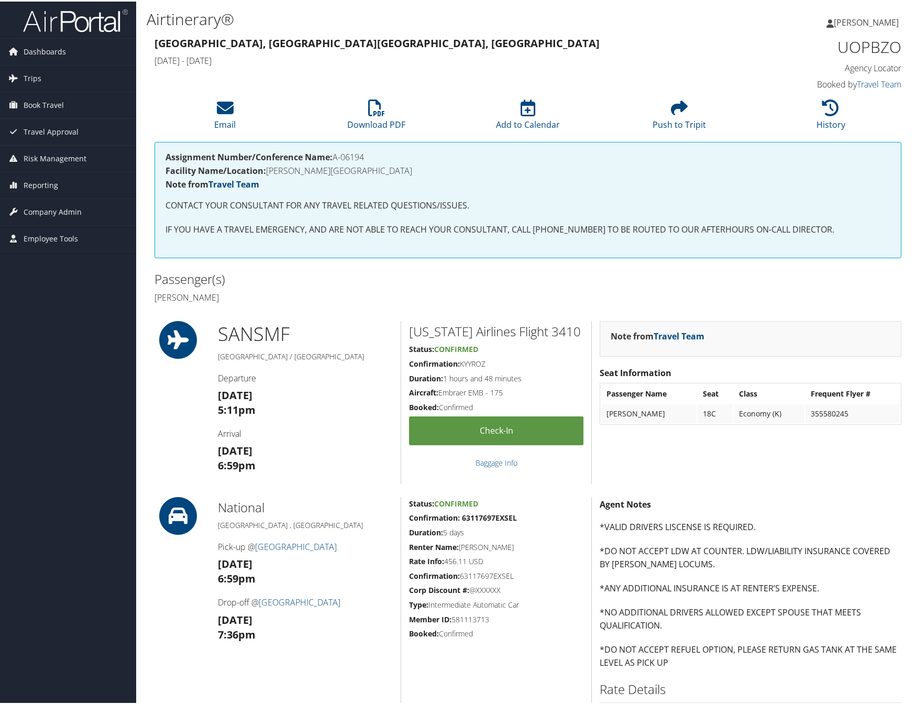
click at [442, 278] on h2 "Passenger(s)" at bounding box center [338, 278] width 366 height 18
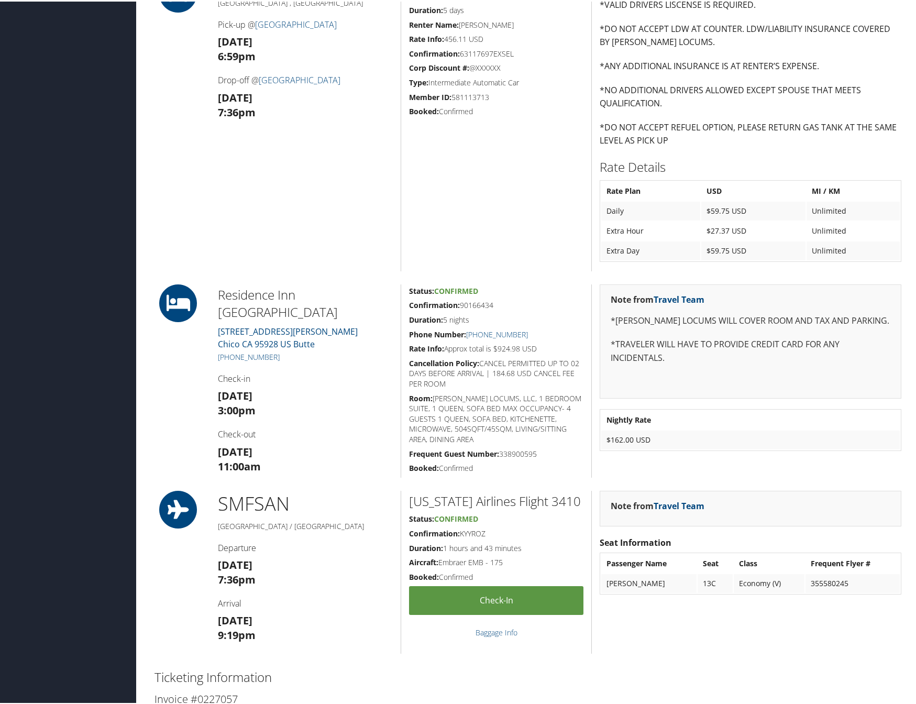
scroll to position [697, 0]
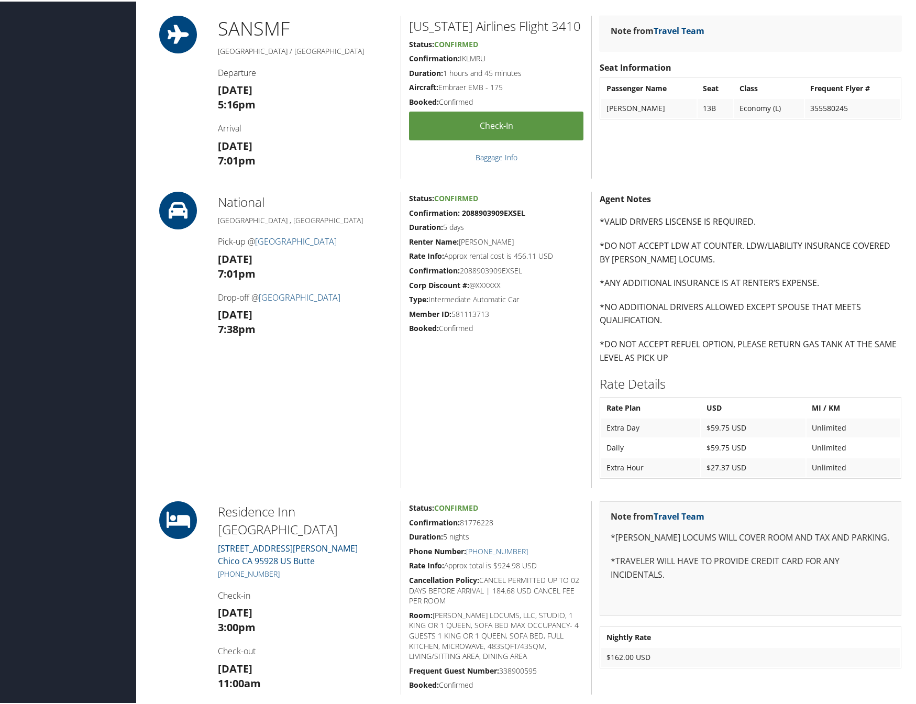
scroll to position [522, 0]
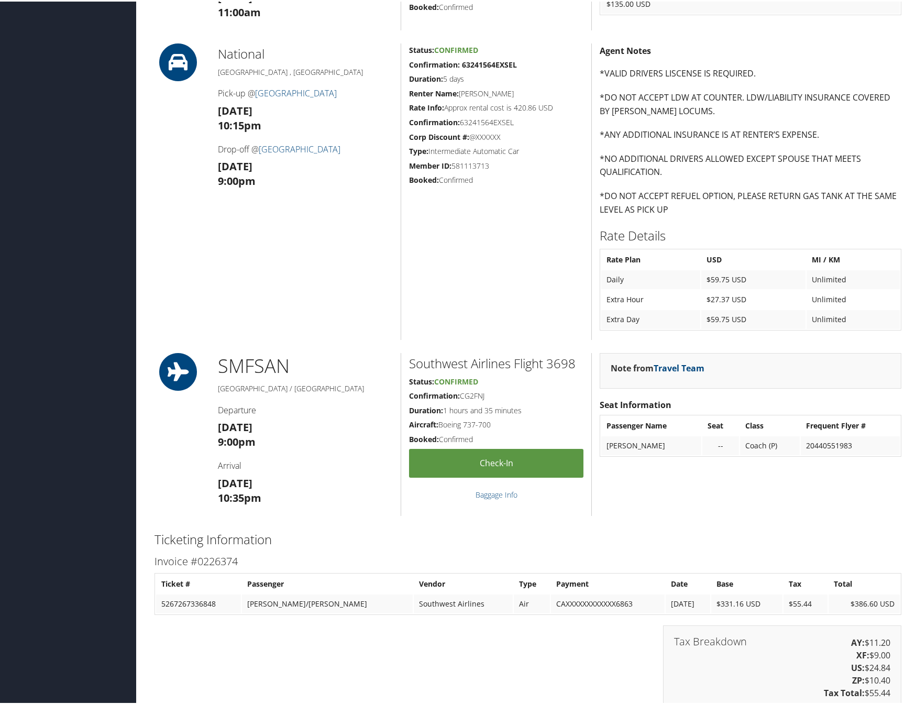
scroll to position [435, 0]
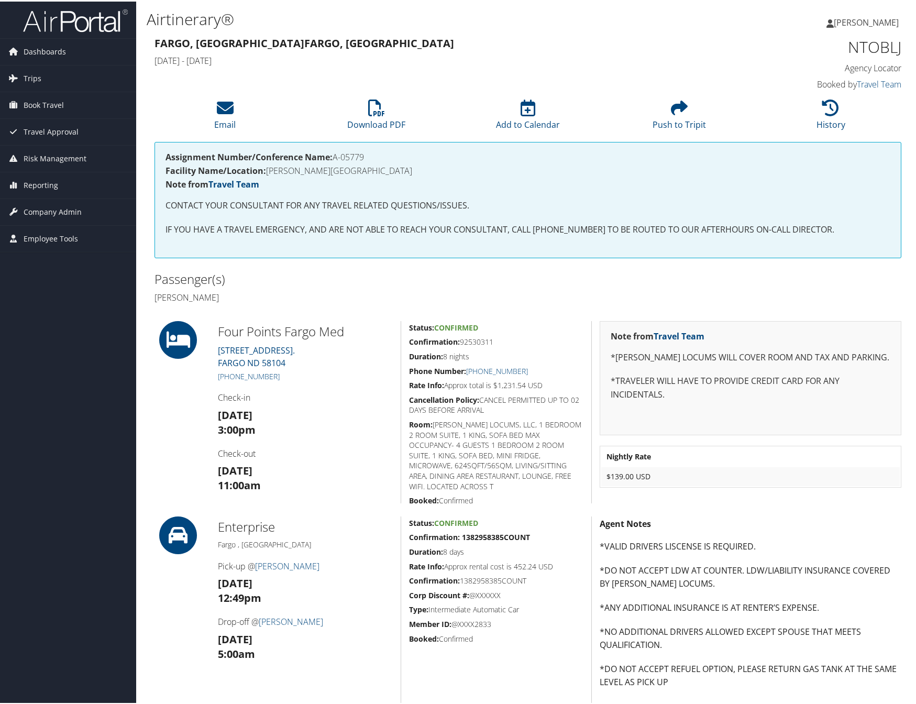
scroll to position [225, 0]
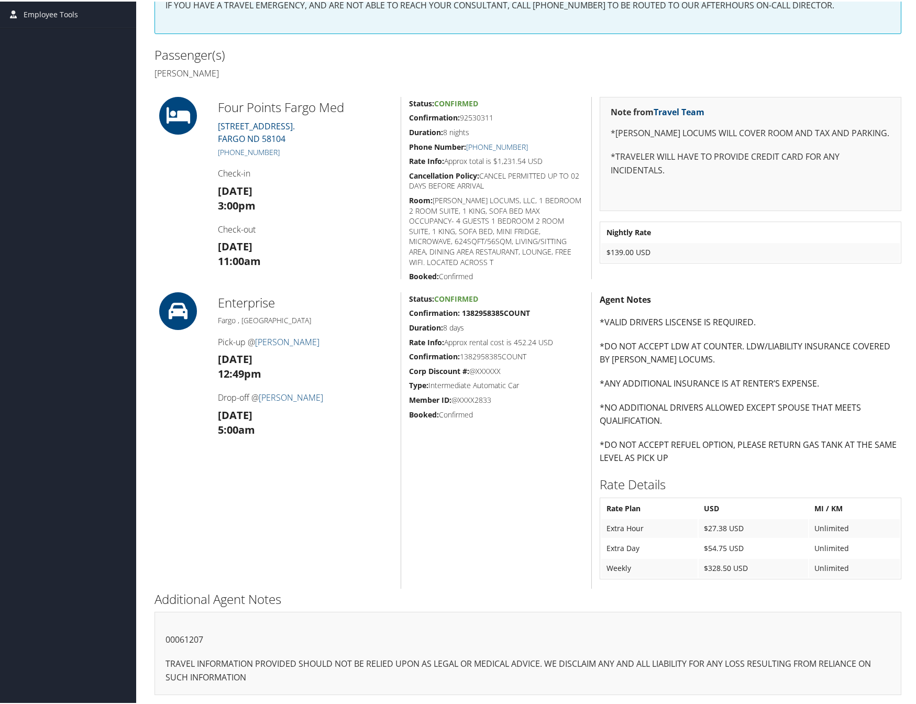
click at [495, 492] on div "Status: Confirmed Confirmation: 1382958385COUNT Duration: 8 days Rate Info: App…" at bounding box center [496, 439] width 191 height 296
drag, startPoint x: 657, startPoint y: 59, endPoint x: 778, endPoint y: 0, distance: 134.0
click at [657, 59] on div "Passenger(s) [PERSON_NAME]" at bounding box center [528, 62] width 763 height 39
